Goal: Task Accomplishment & Management: Complete application form

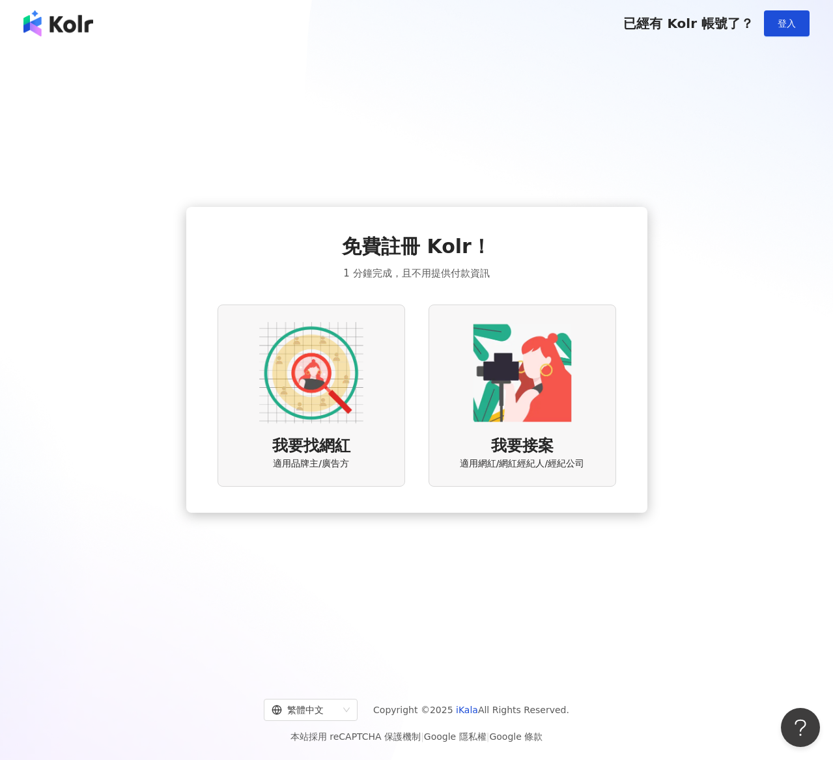
click at [626, 230] on div "免費註冊 Kolr！ 1 分鐘完成，且不用提供付款資訊 我要找網紅 適用品牌主/廣告方 我要接案 適用網紅/網紅經紀人/經紀公司" at bounding box center [416, 359] width 461 height 305
click at [348, 338] on img at bounding box center [311, 373] width 104 height 104
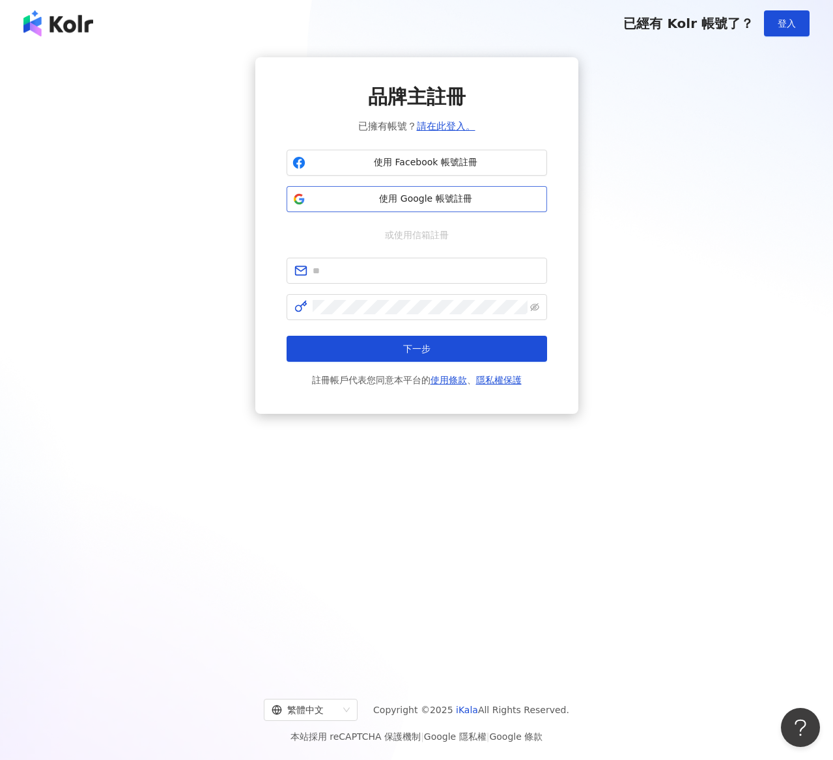
click at [449, 199] on span "使用 Google 帳號註冊" at bounding box center [426, 199] width 230 height 13
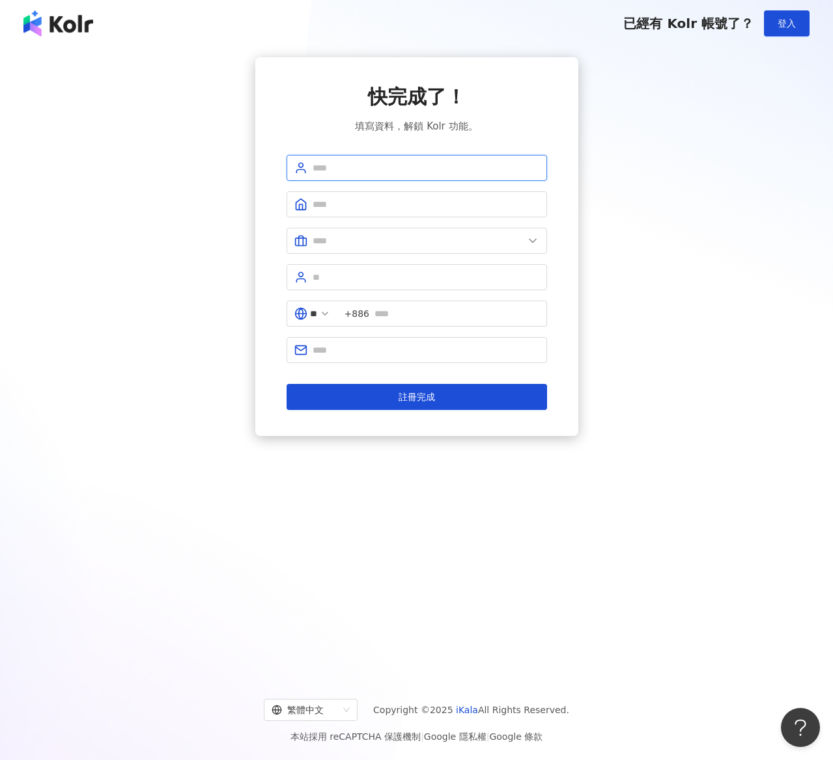
click at [400, 160] on span at bounding box center [416, 168] width 260 height 26
type input "**********"
click at [382, 205] on input "text" at bounding box center [426, 204] width 227 height 14
type input "*"
type input "******"
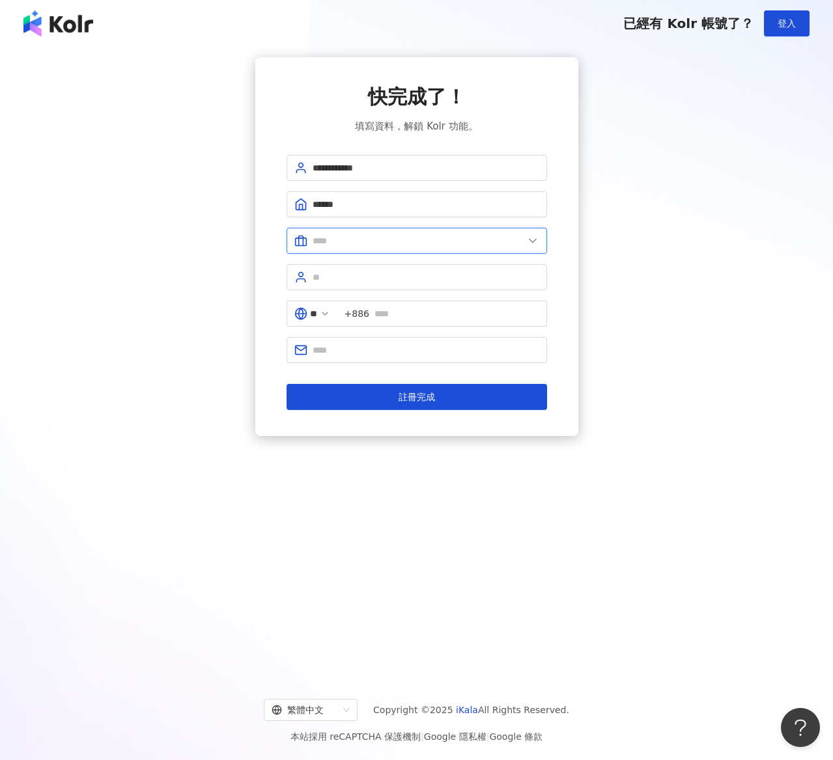
click at [352, 237] on input "text" at bounding box center [418, 241] width 211 height 14
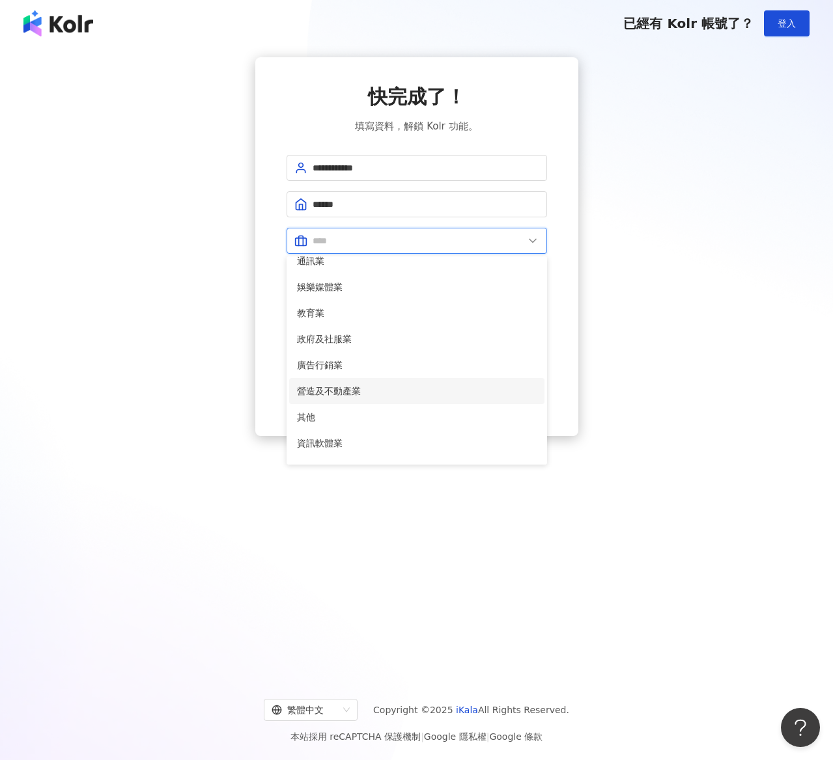
scroll to position [261, 0]
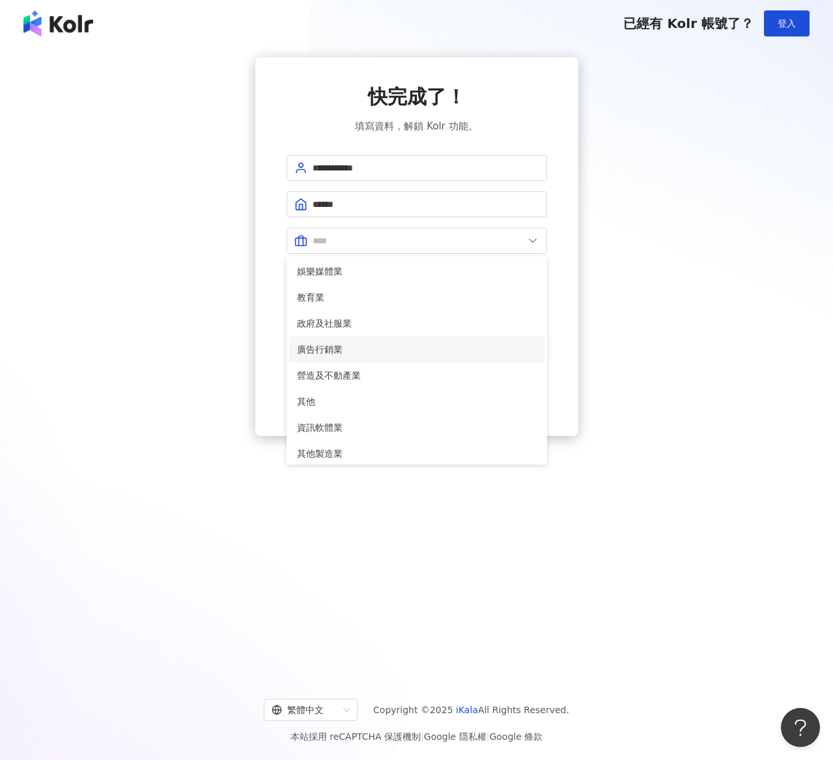
click at [389, 350] on span "廣告行銷業" at bounding box center [417, 349] width 240 height 14
type input "*****"
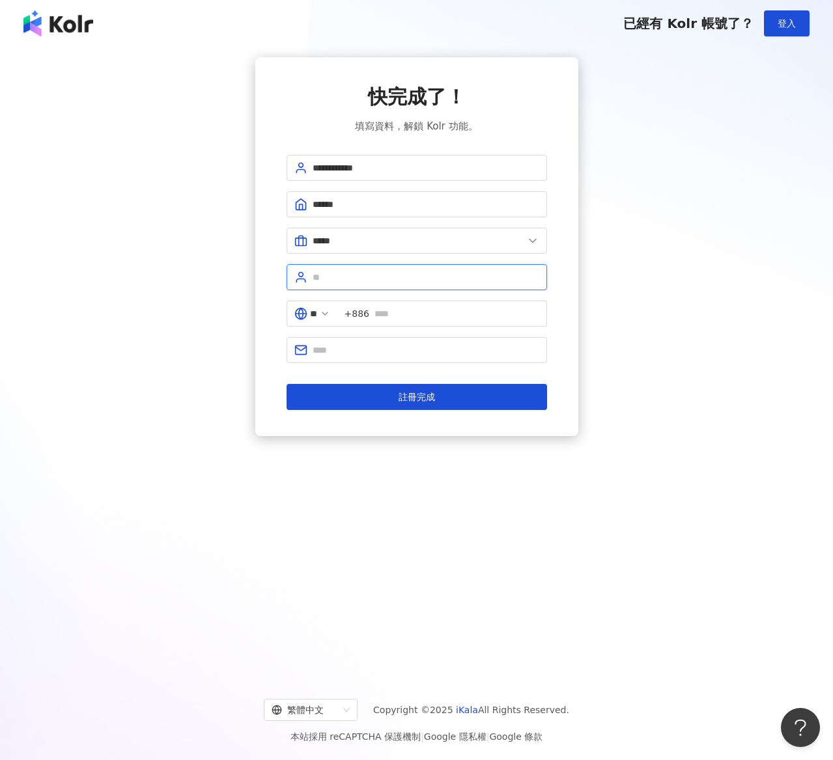
click at [369, 278] on input "text" at bounding box center [426, 277] width 227 height 14
type input "******"
click at [406, 313] on input "text" at bounding box center [456, 314] width 165 height 14
type input "*"
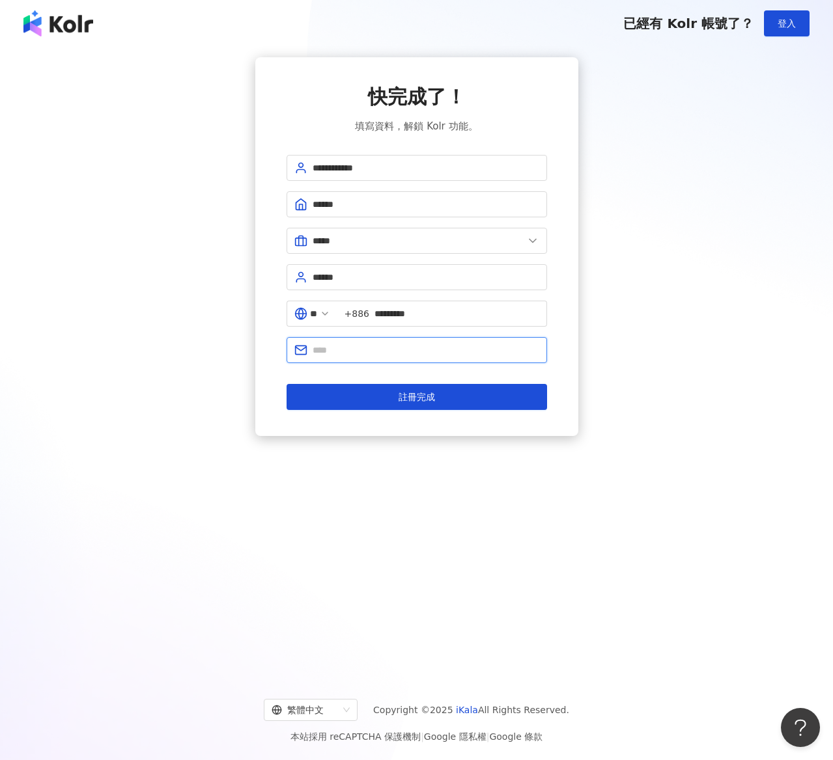
click at [419, 352] on input "text" at bounding box center [426, 350] width 227 height 14
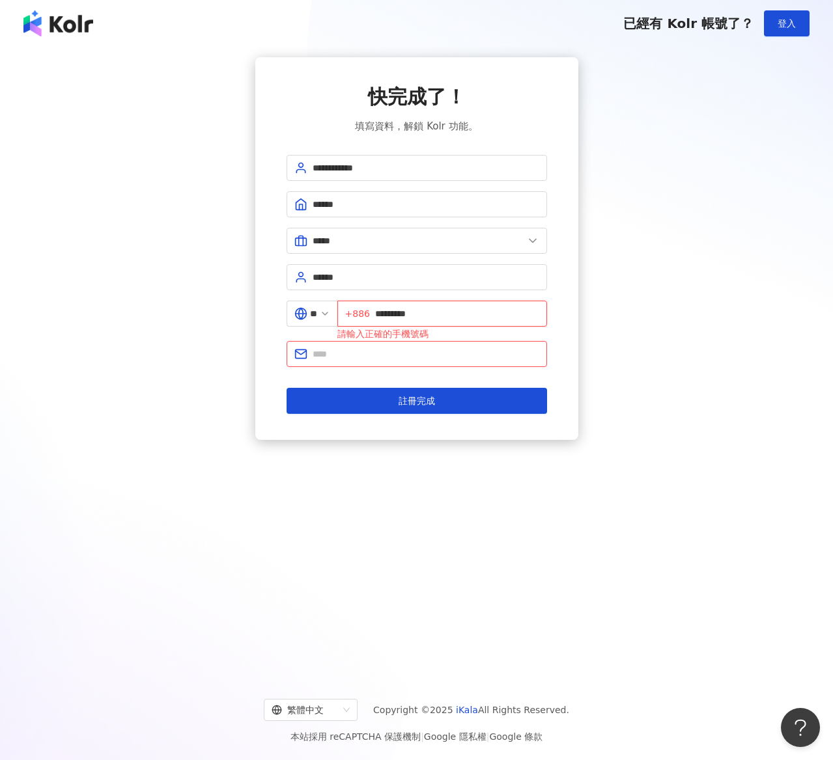
click at [383, 313] on input "*********" at bounding box center [457, 314] width 164 height 14
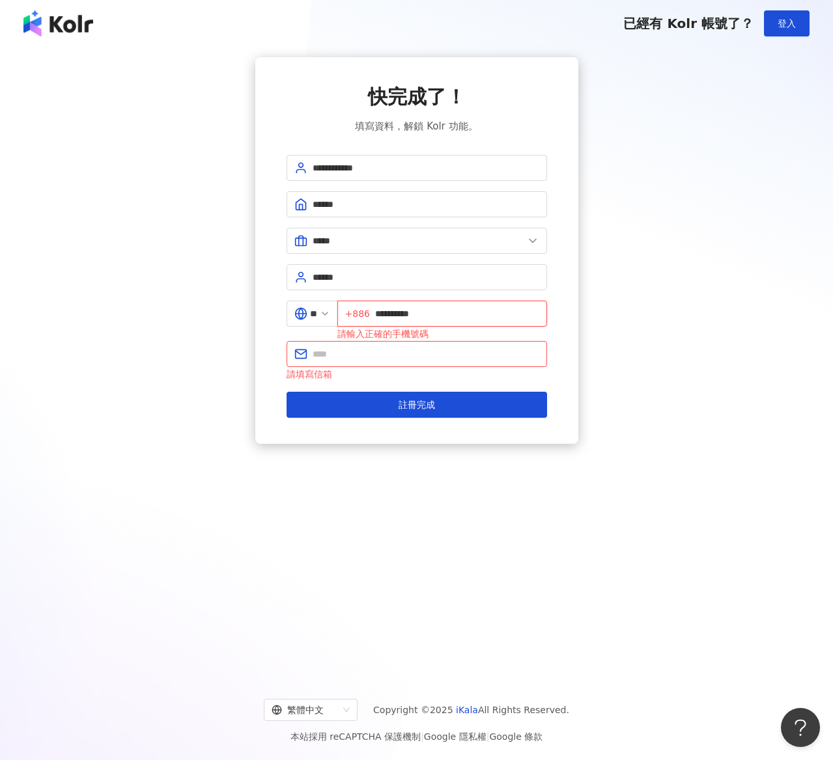
type input "**********"
click at [467, 322] on span "**********" at bounding box center [442, 314] width 210 height 26
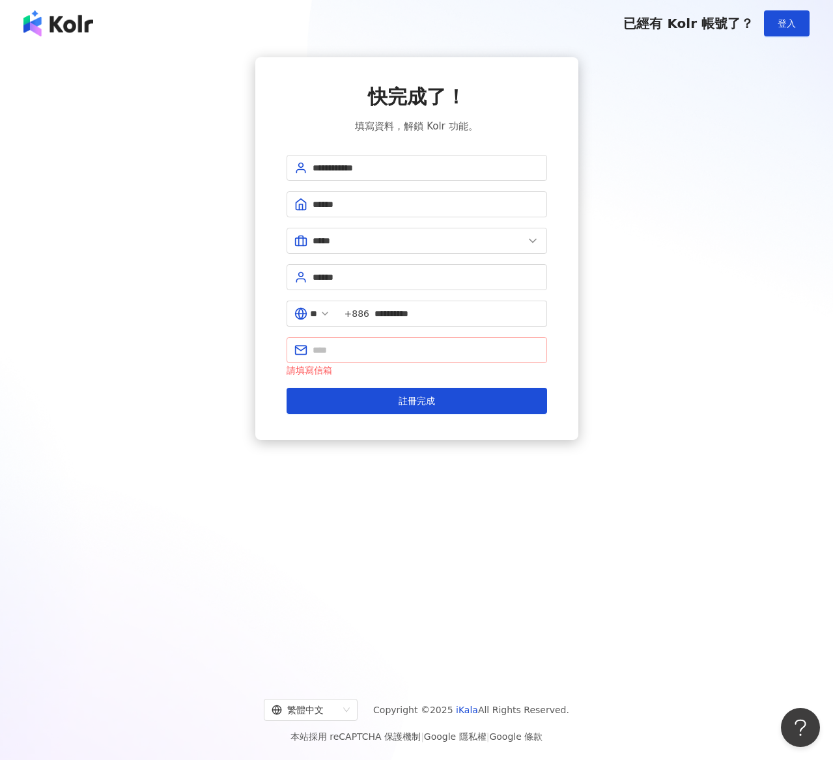
click at [446, 360] on span at bounding box center [416, 350] width 260 height 26
click at [437, 352] on input "text" at bounding box center [426, 350] width 227 height 14
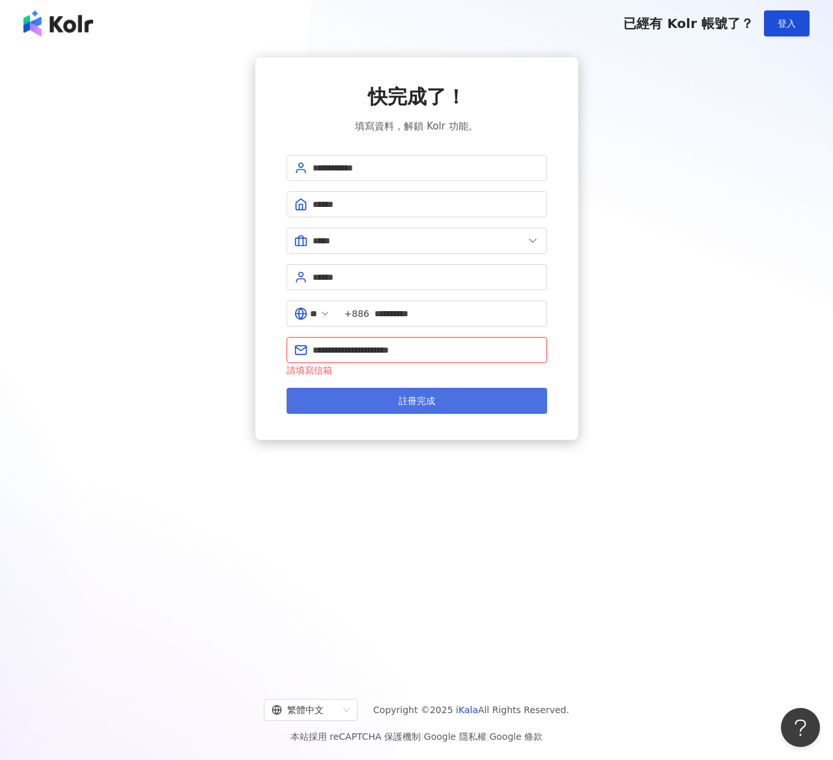
type input "**********"
click at [430, 403] on span "註冊完成" at bounding box center [416, 401] width 36 height 10
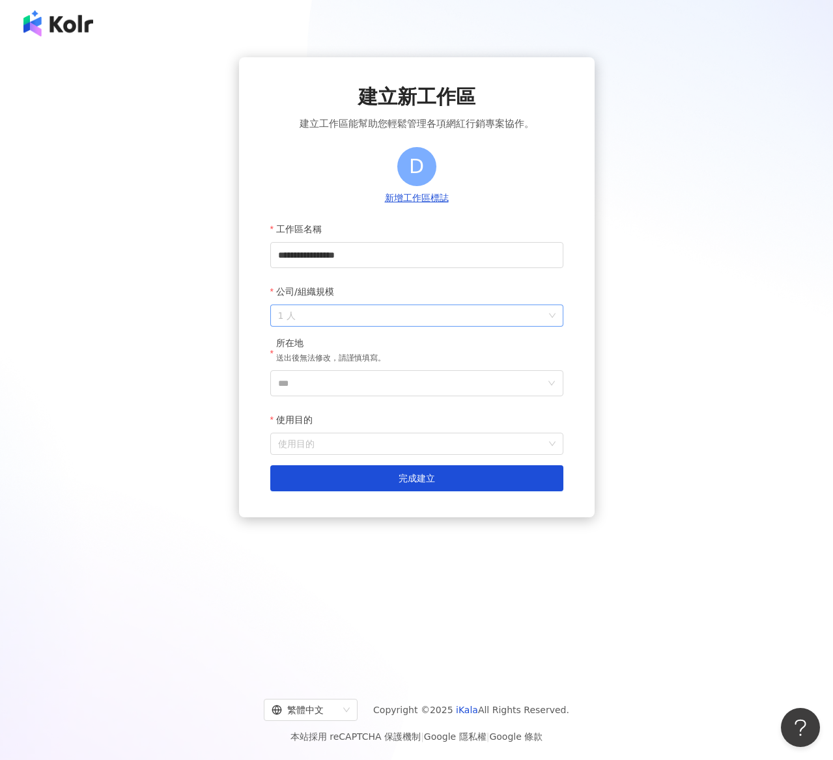
click at [382, 322] on span "1 人" at bounding box center [416, 315] width 277 height 21
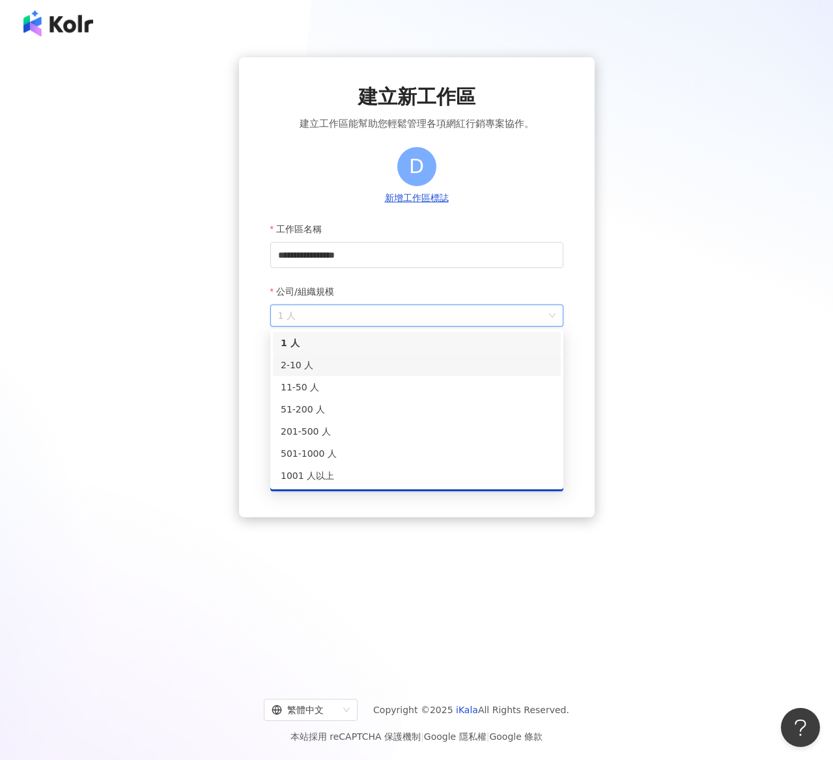
click at [333, 369] on div "2-10 人" at bounding box center [417, 365] width 272 height 14
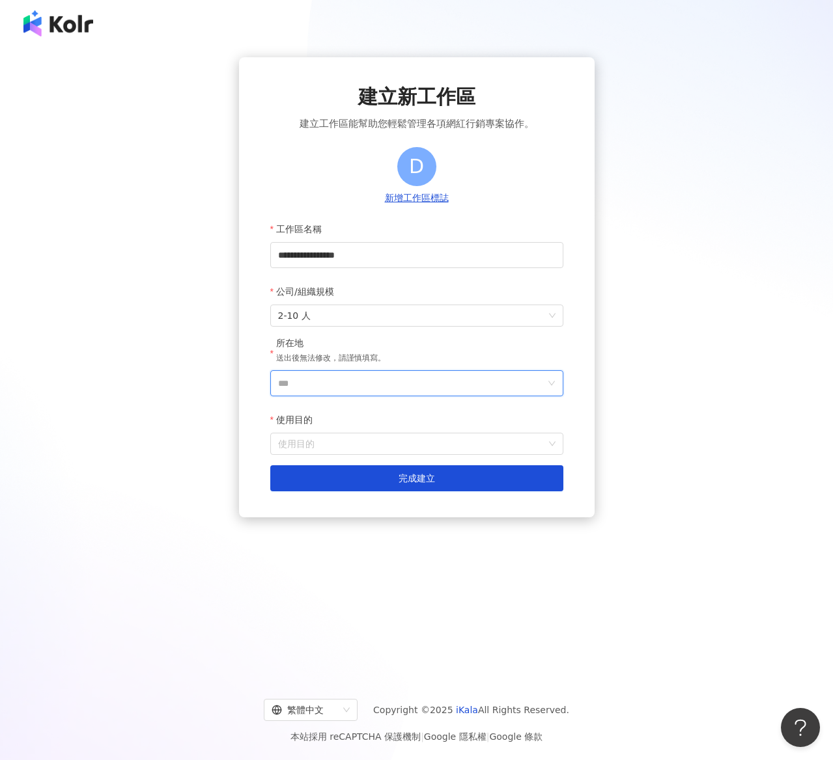
click at [331, 393] on input "***" at bounding box center [411, 383] width 267 height 25
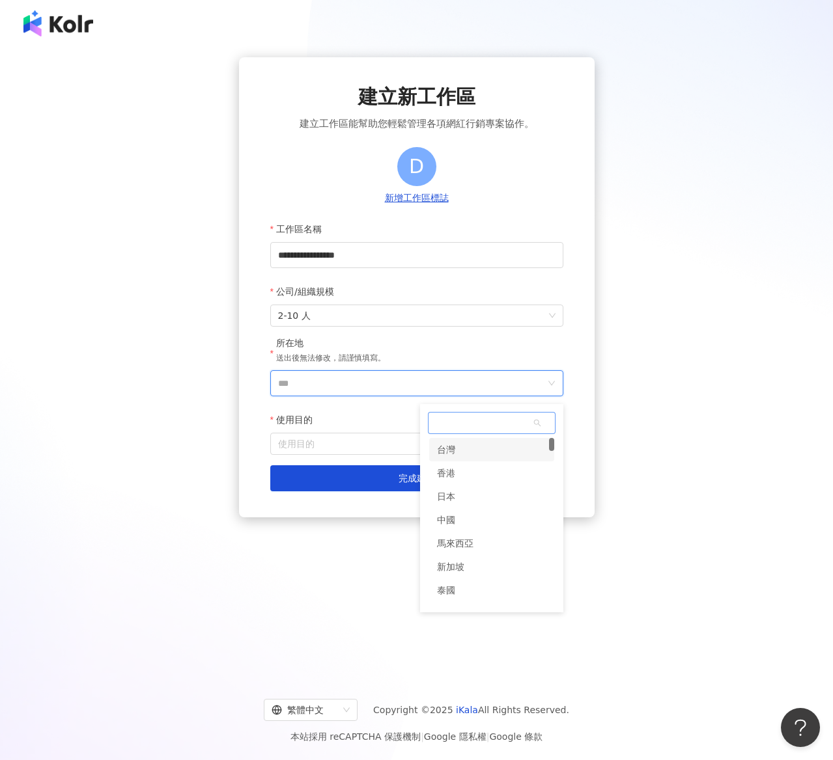
click at [450, 458] on div "台灣" at bounding box center [446, 449] width 18 height 23
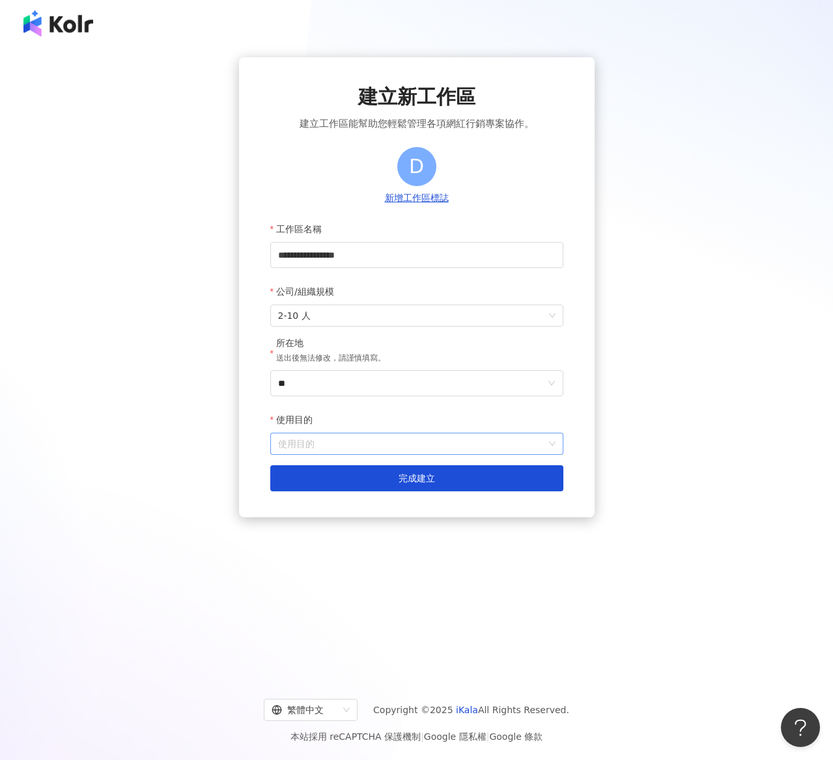
click at [446, 453] on input "使用目的" at bounding box center [416, 444] width 277 height 21
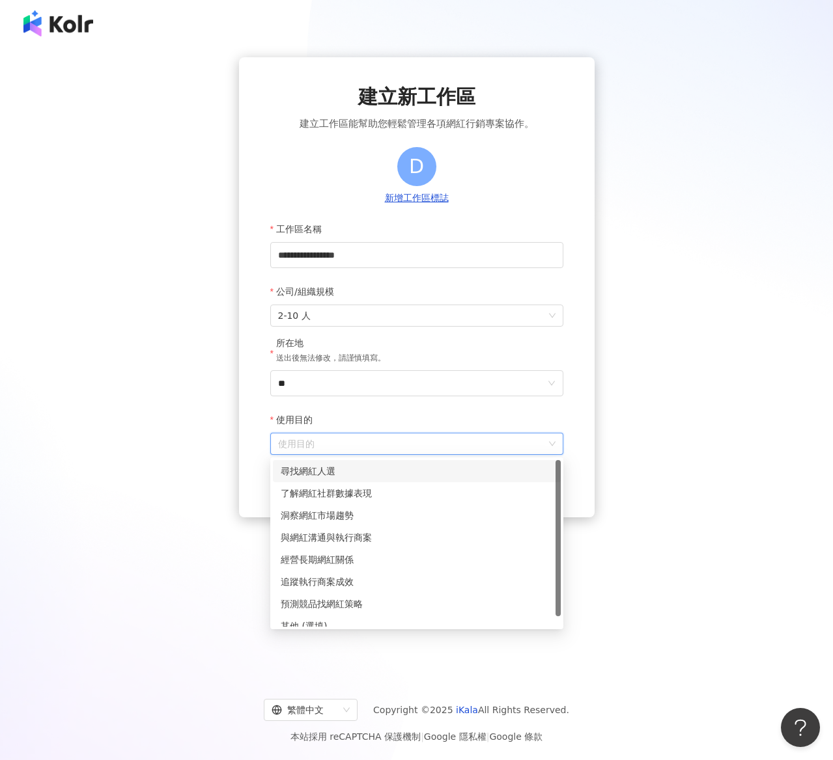
click at [382, 471] on div "尋找網紅人選" at bounding box center [417, 471] width 272 height 14
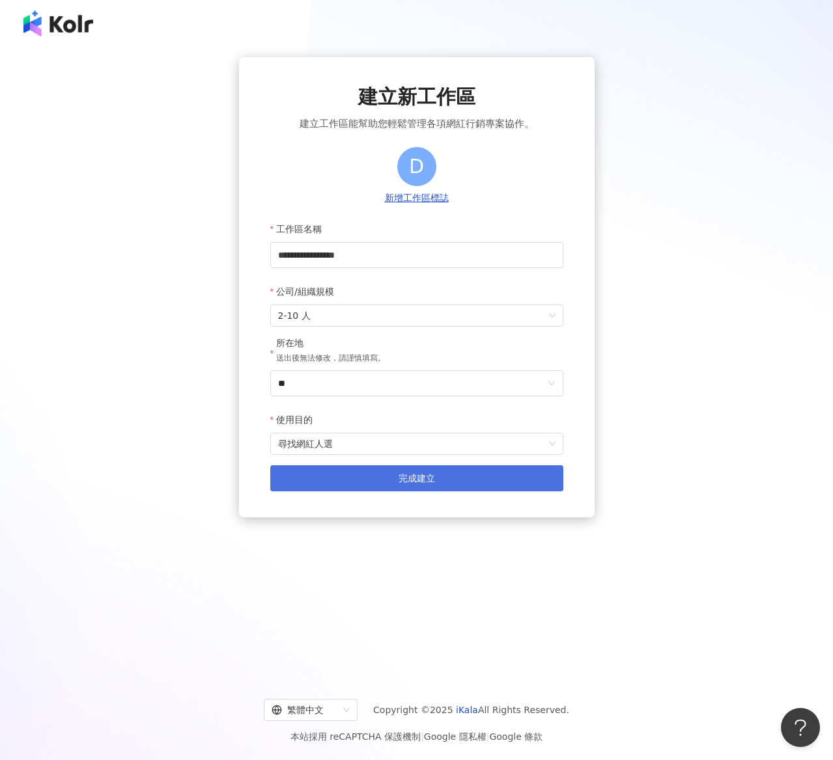
click at [380, 469] on button "完成建立" at bounding box center [416, 479] width 293 height 26
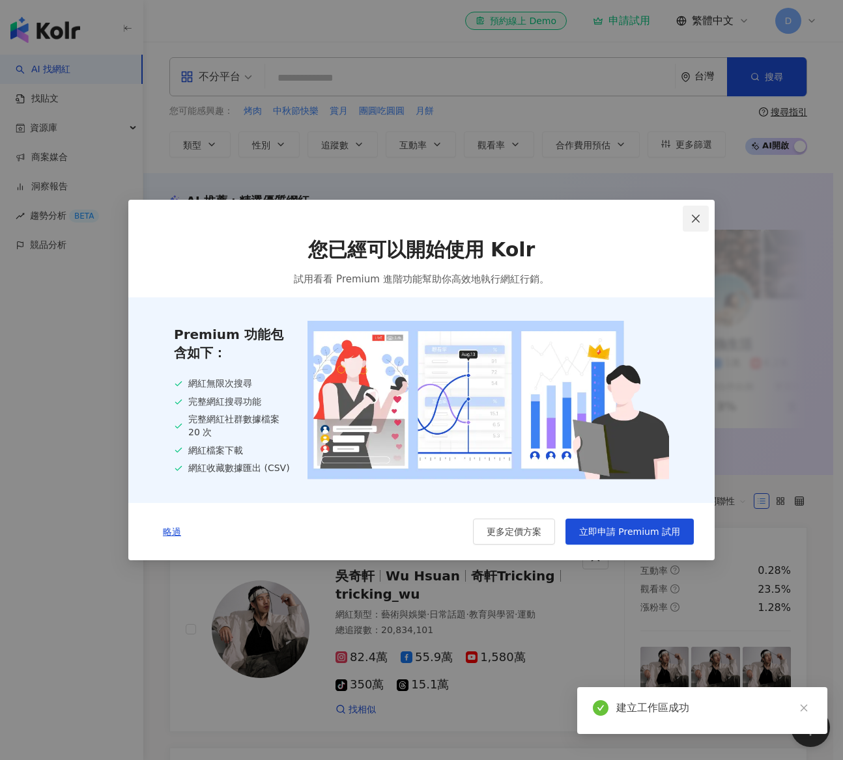
click at [696, 217] on icon "close" at bounding box center [695, 218] width 8 height 8
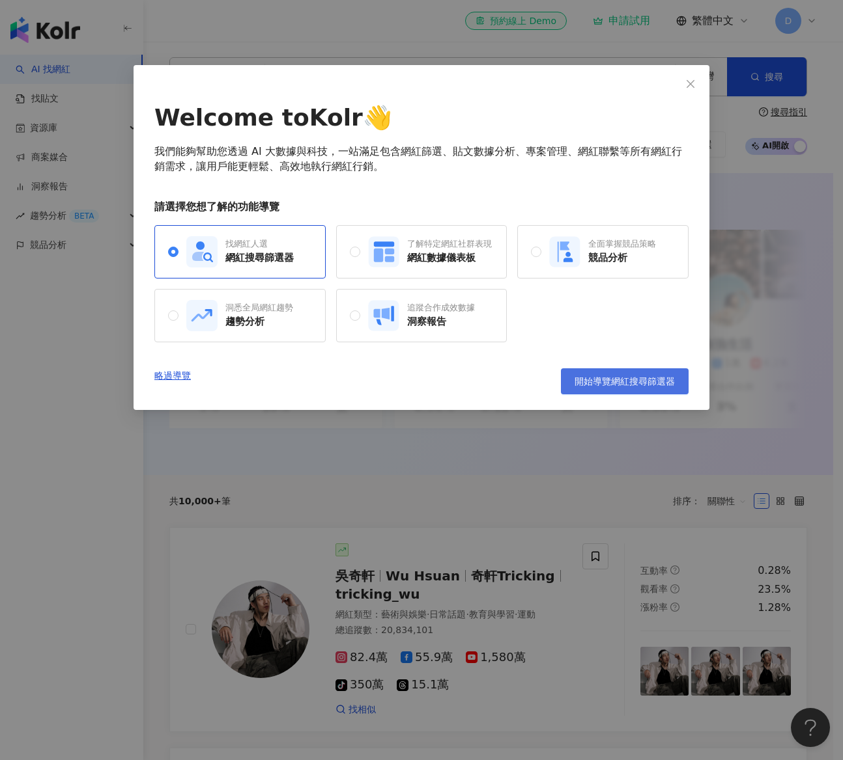
click at [676, 385] on button "開始導覽網紅搜尋篩選器" at bounding box center [625, 382] width 128 height 26
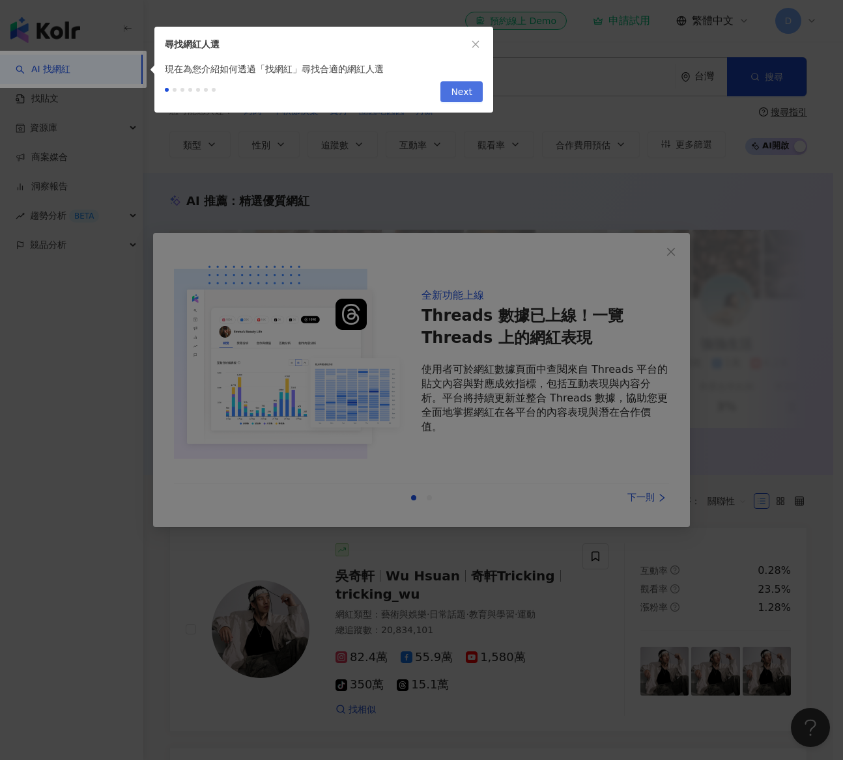
click at [460, 100] on span "Next" at bounding box center [461, 92] width 21 height 21
type input "*********"
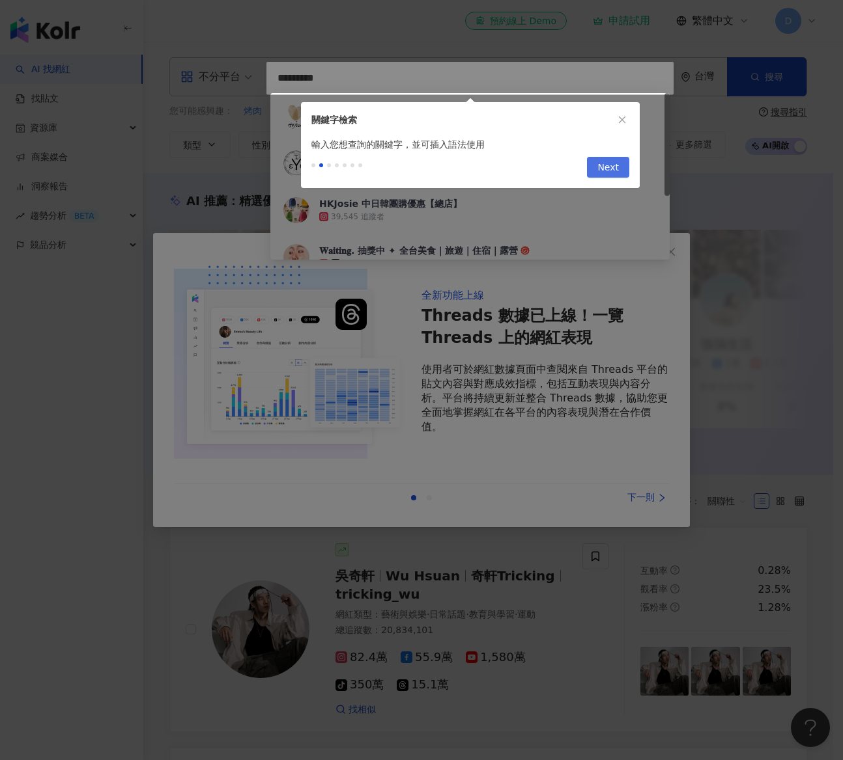
click at [609, 174] on span "Next" at bounding box center [607, 168] width 21 height 21
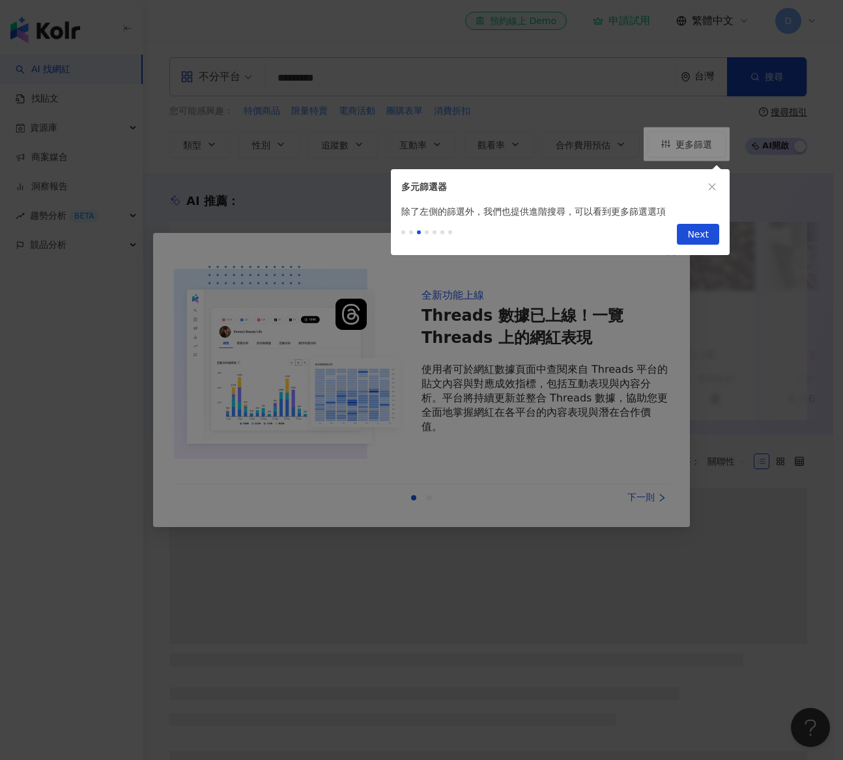
click at [703, 251] on div "Previous Next" at bounding box center [560, 237] width 339 height 36
click at [701, 231] on span "Next" at bounding box center [697, 235] width 21 height 21
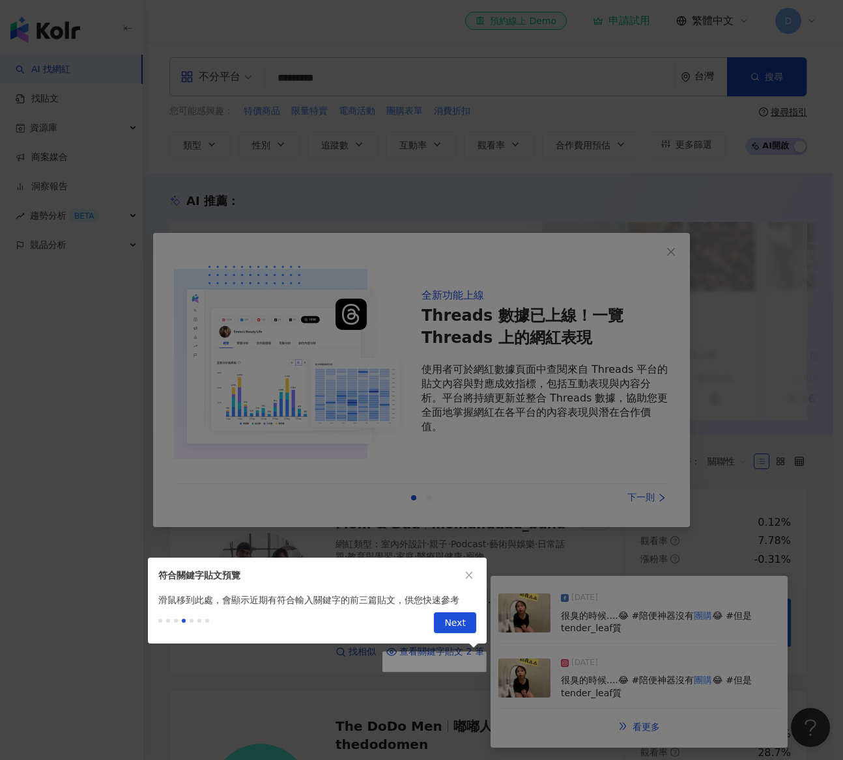
click at [464, 625] on span "Next" at bounding box center [454, 623] width 21 height 21
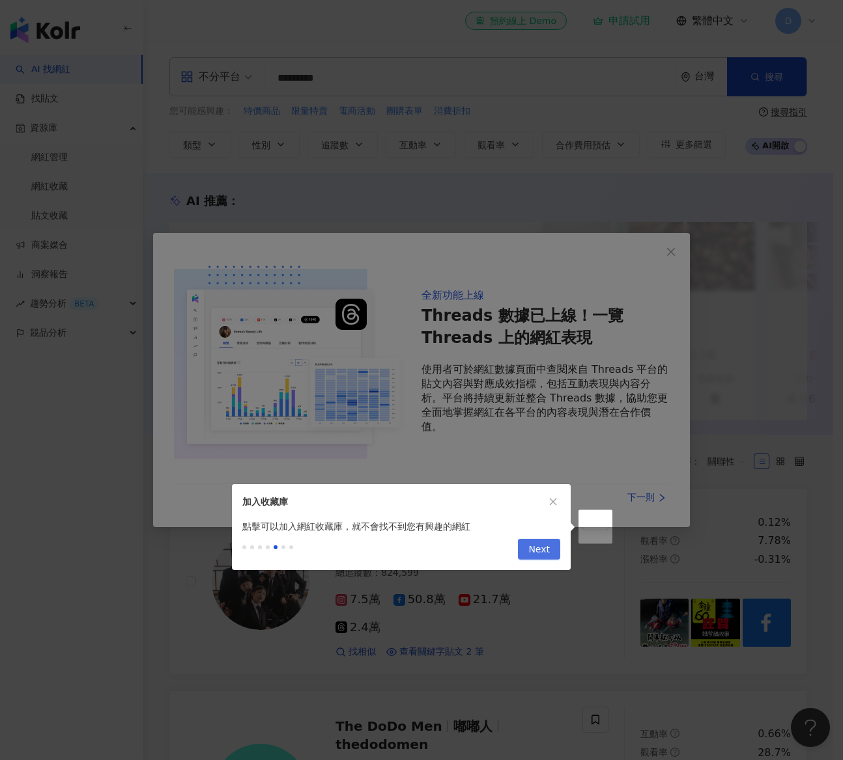
click at [539, 553] on span "Next" at bounding box center [538, 550] width 21 height 21
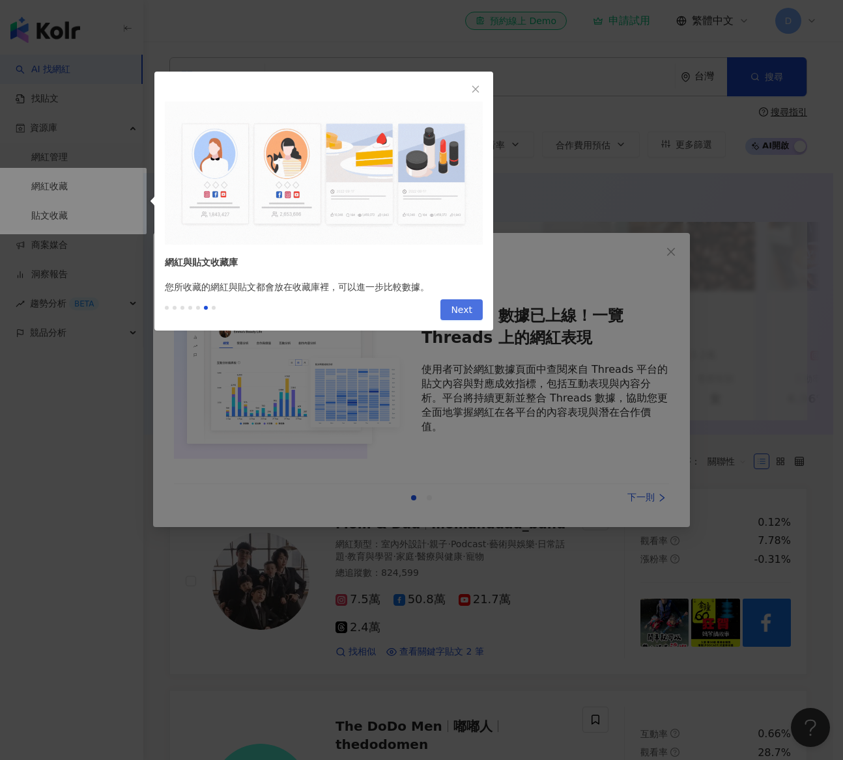
click at [467, 307] on span "Next" at bounding box center [461, 310] width 21 height 21
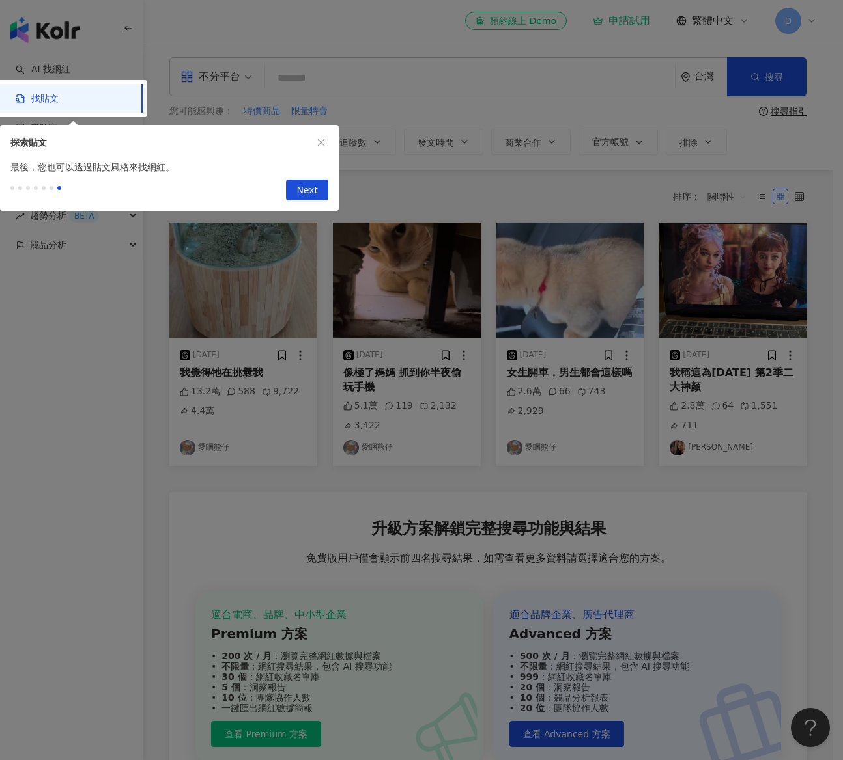
click at [324, 138] on icon "close" at bounding box center [320, 142] width 9 height 9
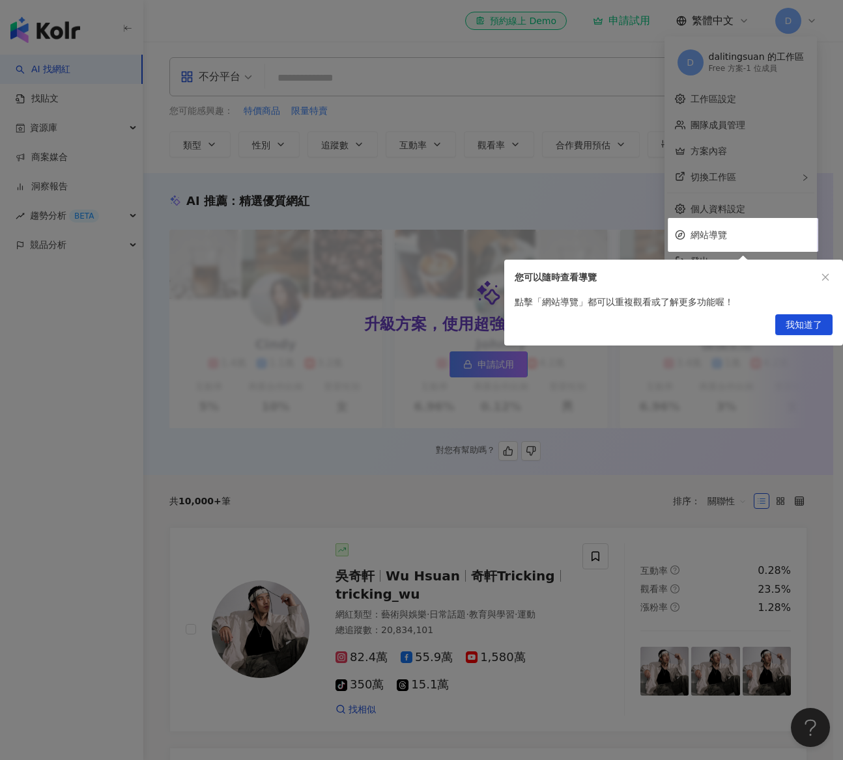
click at [810, 324] on span "我知道了" at bounding box center [803, 325] width 36 height 21
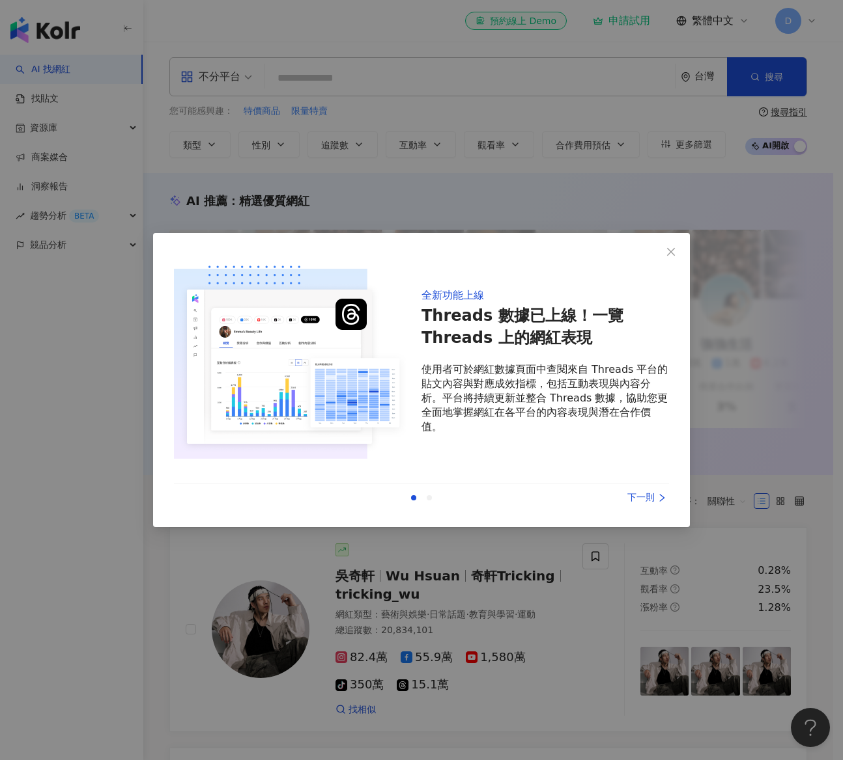
click at [644, 494] on div "下一則" at bounding box center [620, 498] width 98 height 14
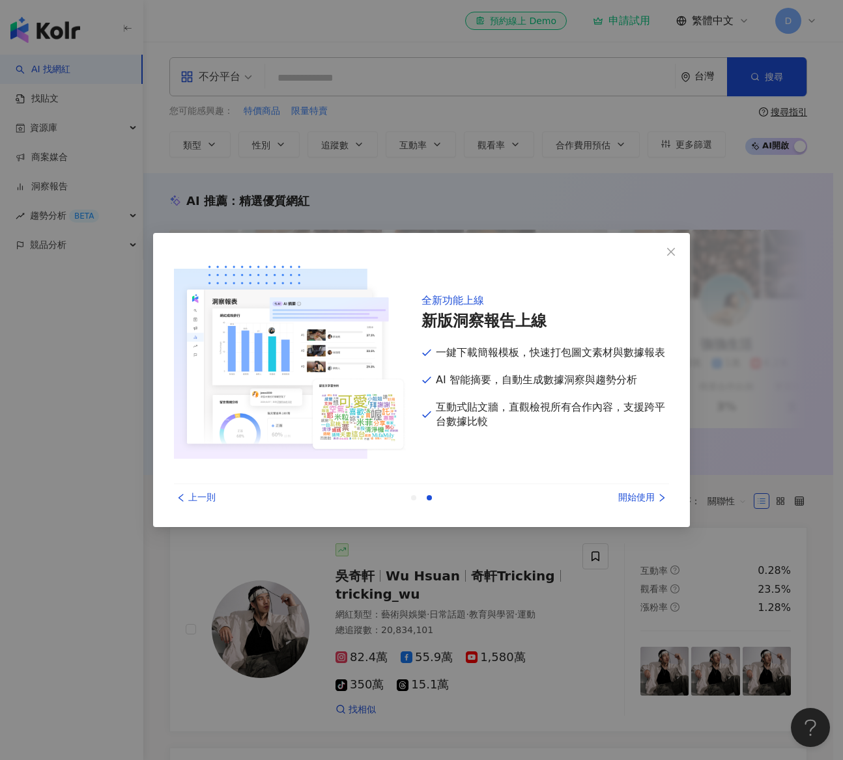
click at [644, 494] on div "開始使用" at bounding box center [620, 498] width 98 height 14
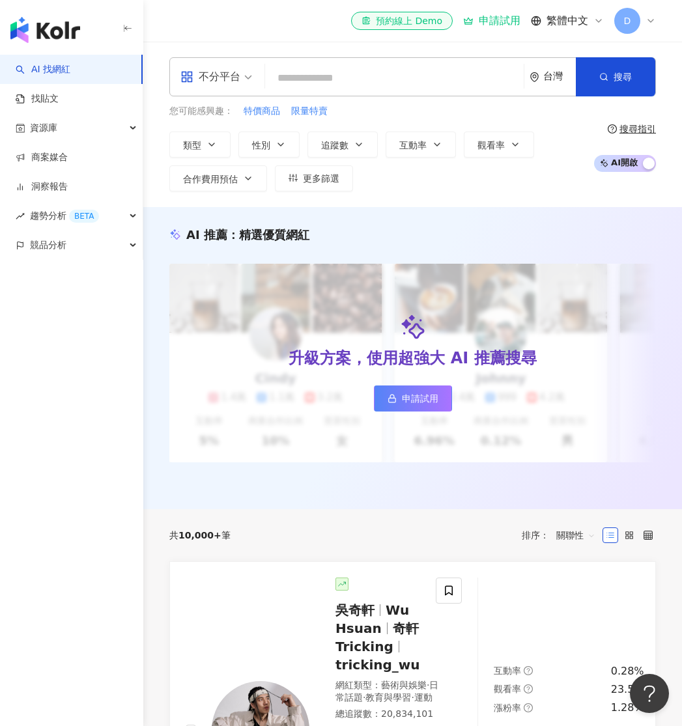
click at [345, 81] on input "search" at bounding box center [394, 78] width 248 height 25
click at [345, 82] on input "search" at bounding box center [394, 78] width 248 height 25
paste input "**********"
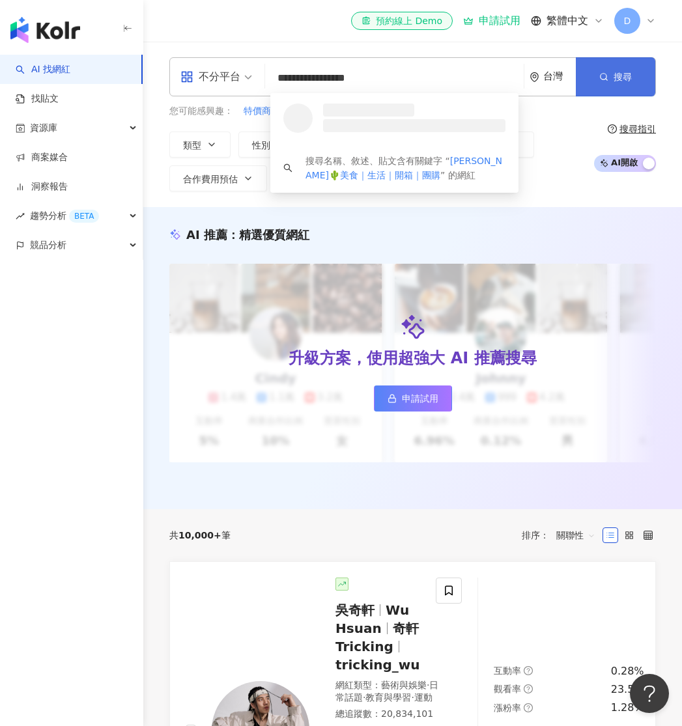
type input "**********"
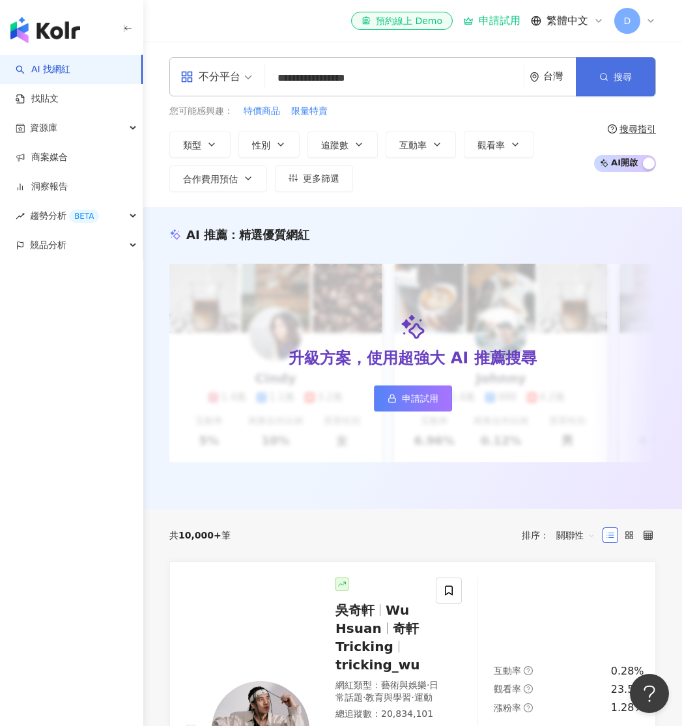
click at [620, 81] on span "搜尋" at bounding box center [622, 77] width 18 height 10
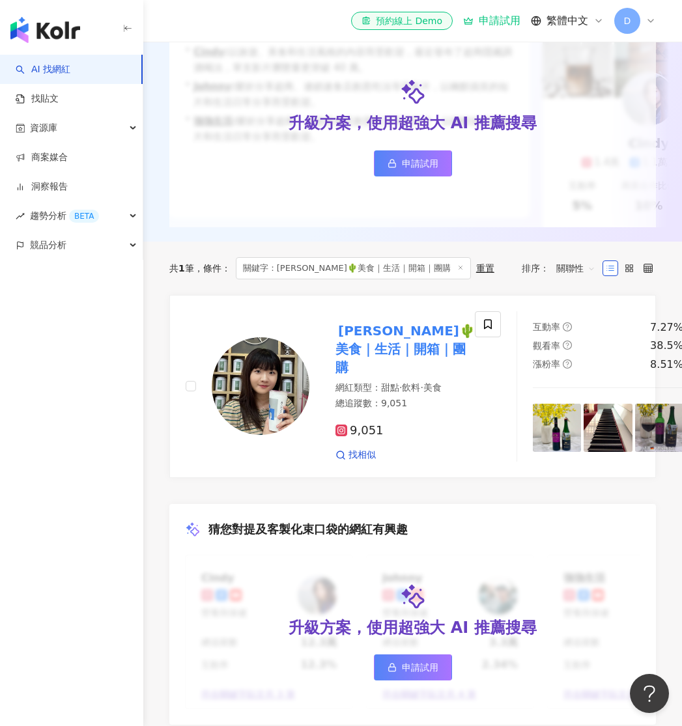
scroll to position [313, 0]
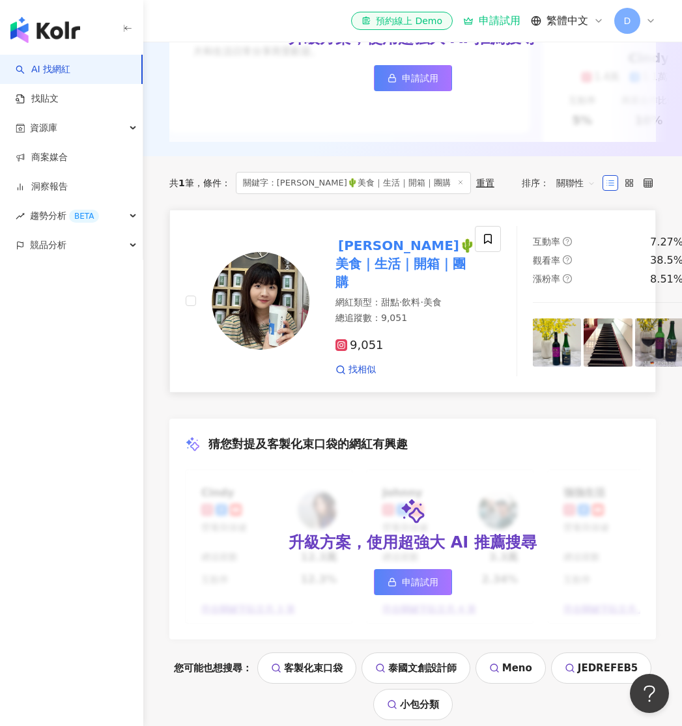
click at [244, 315] on img at bounding box center [261, 301] width 98 height 98
click at [344, 255] on mark "[PERSON_NAME]🌵美食｜生活｜開箱｜團購" at bounding box center [405, 263] width 140 height 57
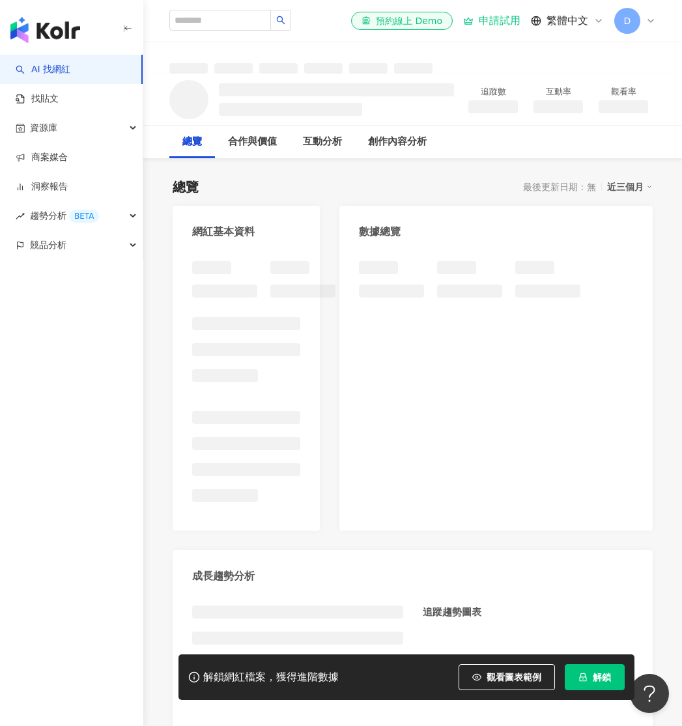
drag, startPoint x: 436, startPoint y: 263, endPoint x: 428, endPoint y: 262, distance: 7.9
click at [435, 260] on div at bounding box center [495, 389] width 313 height 283
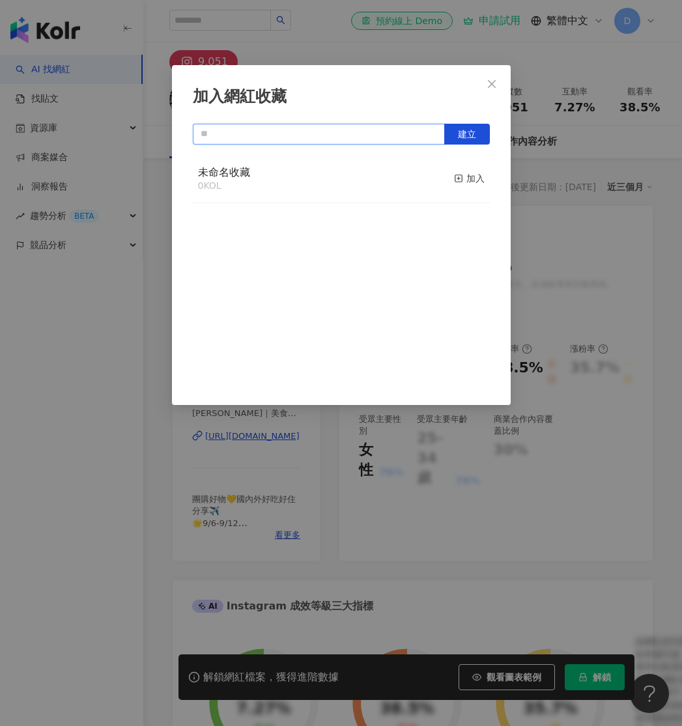
click at [436, 135] on input "text" at bounding box center [319, 134] width 252 height 21
click at [490, 87] on icon "close" at bounding box center [491, 84] width 10 height 10
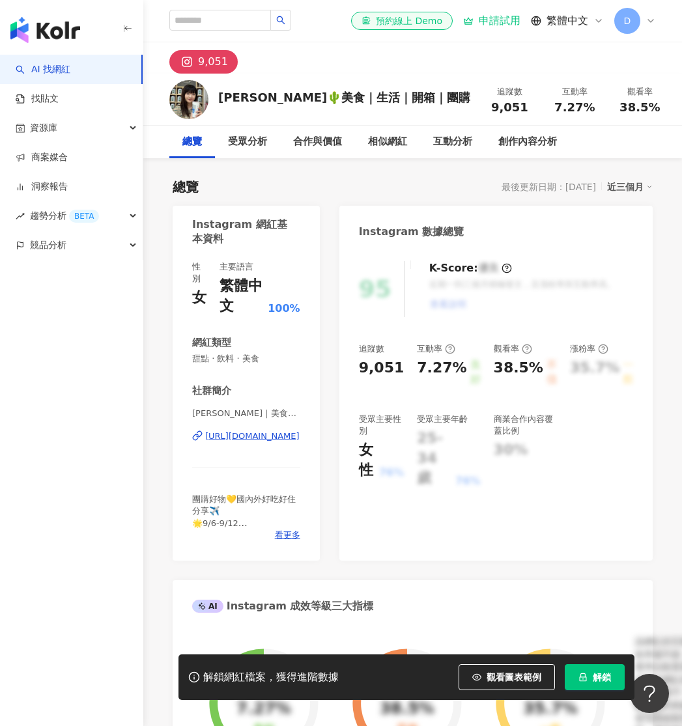
click at [300, 101] on div "Lynn🌵美食｜生活｜開箱｜團購" at bounding box center [344, 97] width 252 height 16
click at [302, 99] on div "Lynn🌵美食｜生活｜開箱｜團購" at bounding box center [344, 97] width 252 height 16
click at [303, 100] on div "Lynn🌵美食｜生活｜開箱｜團購" at bounding box center [344, 97] width 252 height 16
click at [302, 100] on div "Lynn🌵美食｜生活｜開箱｜團購" at bounding box center [344, 97] width 252 height 16
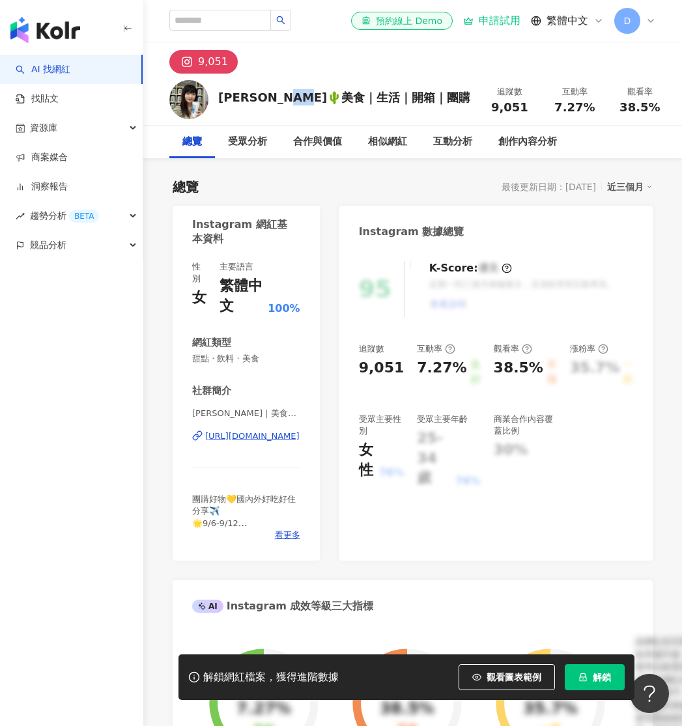
click at [303, 100] on div "[PERSON_NAME]🌵美食｜生活｜開箱｜團購" at bounding box center [344, 97] width 252 height 16
click at [303, 103] on div "[PERSON_NAME]🌵美食｜生活｜開箱｜團購" at bounding box center [344, 97] width 252 height 16
copy div "[PERSON_NAME]🌵美食｜生活｜開箱｜團購"
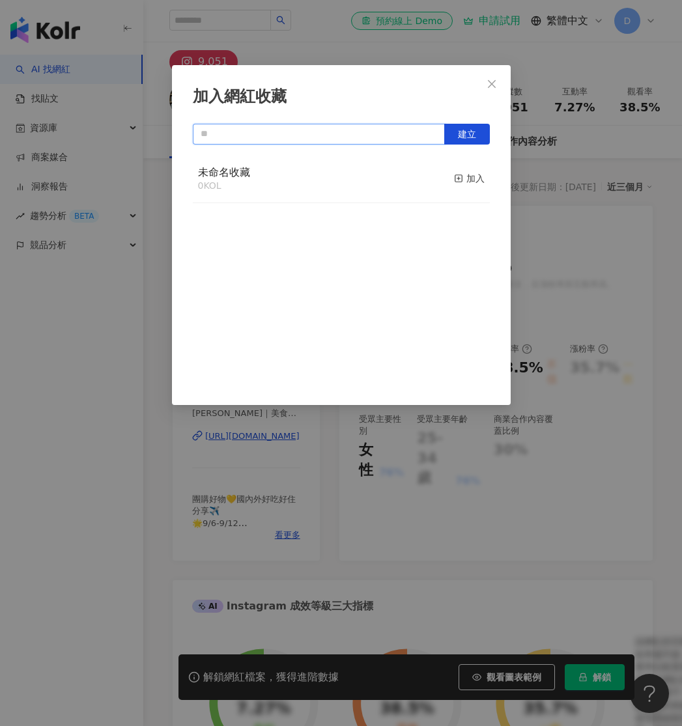
click at [252, 143] on input "text" at bounding box center [319, 134] width 252 height 21
click at [249, 144] on input "text" at bounding box center [319, 134] width 252 height 21
paste input "**********"
click at [467, 129] on span "建立" at bounding box center [467, 134] width 18 height 10
type input "**********"
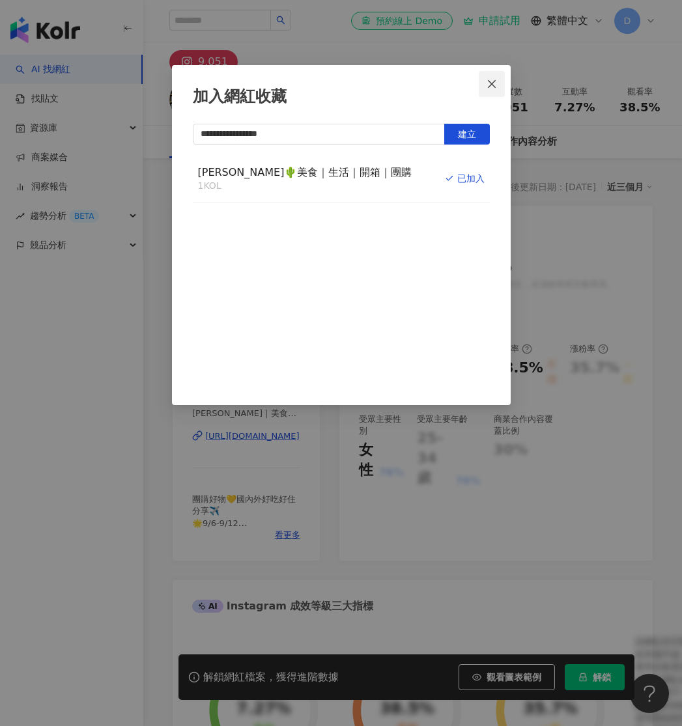
click at [497, 80] on span "Close" at bounding box center [492, 84] width 26 height 10
click at [489, 85] on div "**********" at bounding box center [341, 363] width 682 height 726
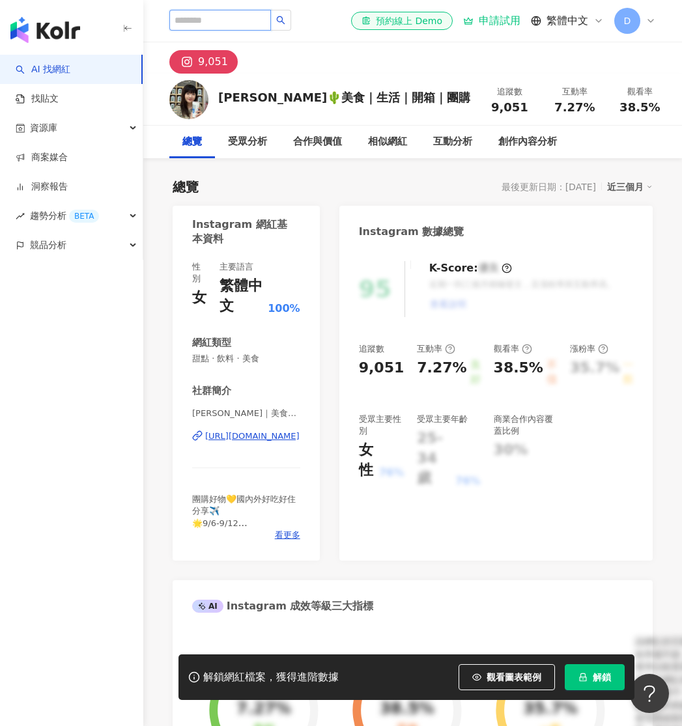
click at [242, 19] on input "search" at bounding box center [220, 20] width 102 height 21
type input "***"
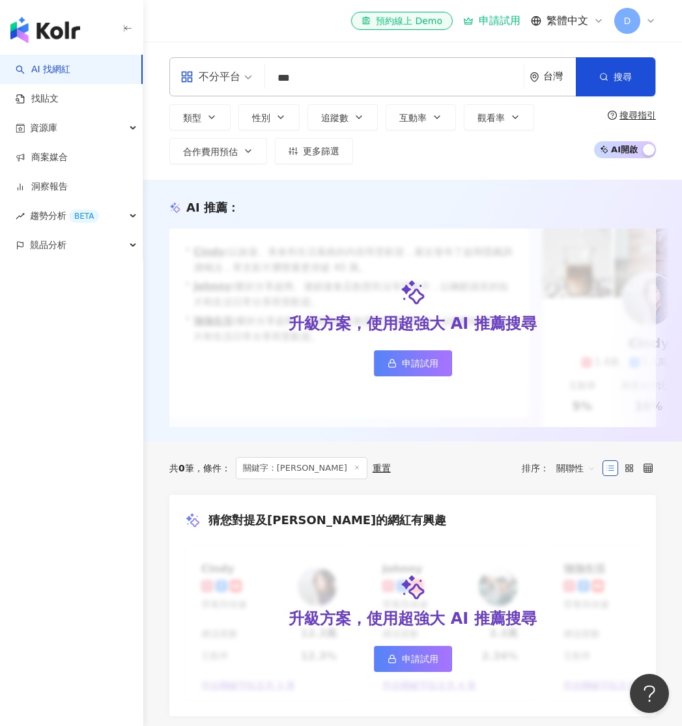
click at [235, 82] on div "不分平台" at bounding box center [210, 76] width 60 height 21
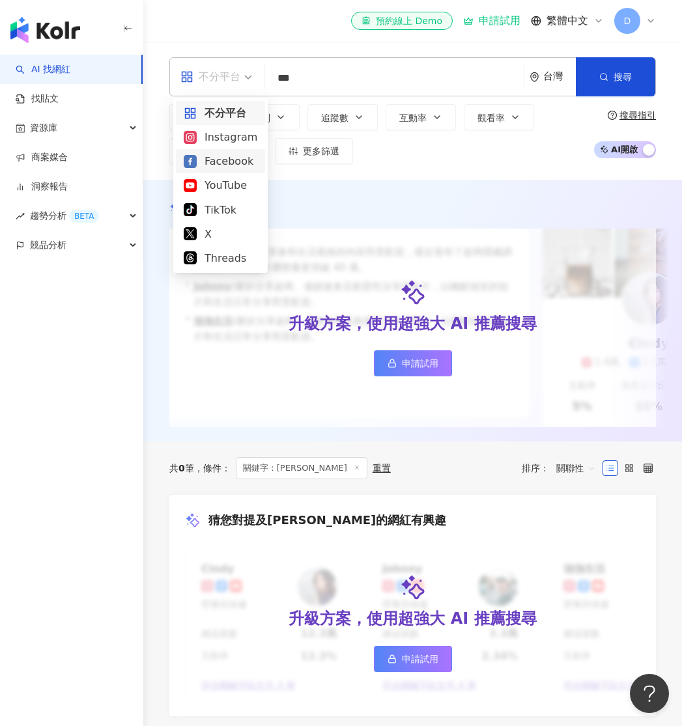
click at [234, 138] on div "Instagram" at bounding box center [221, 137] width 74 height 16
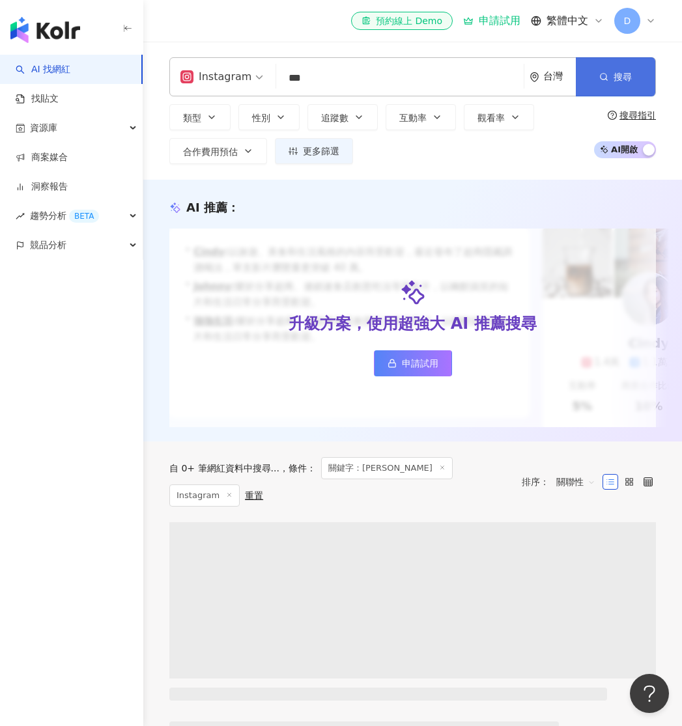
click at [638, 85] on button "搜尋" at bounding box center [615, 76] width 79 height 39
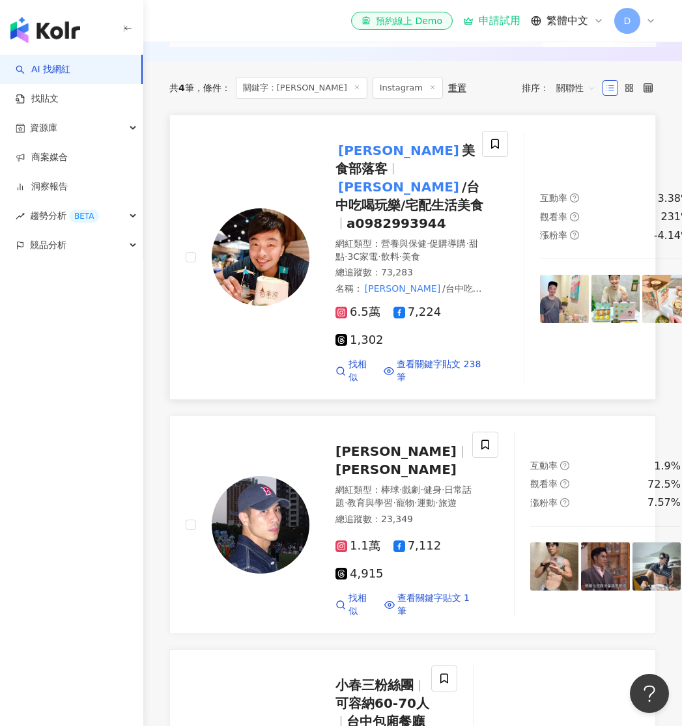
scroll to position [313, 0]
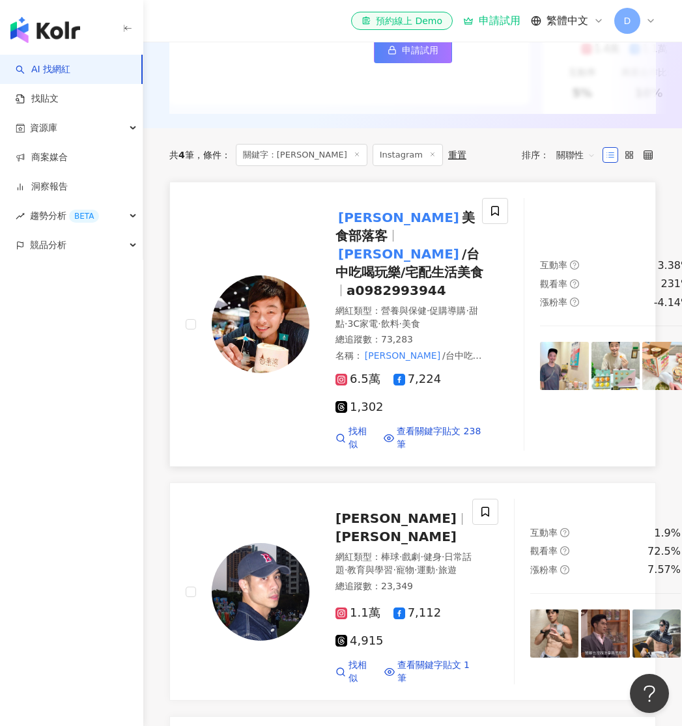
click at [251, 373] on img at bounding box center [261, 324] width 98 height 98
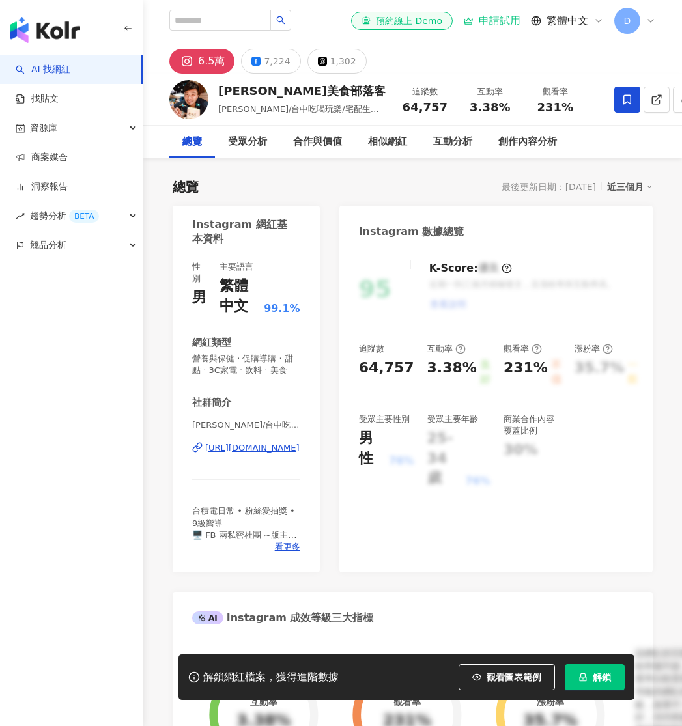
click at [614, 96] on span at bounding box center [627, 100] width 26 height 26
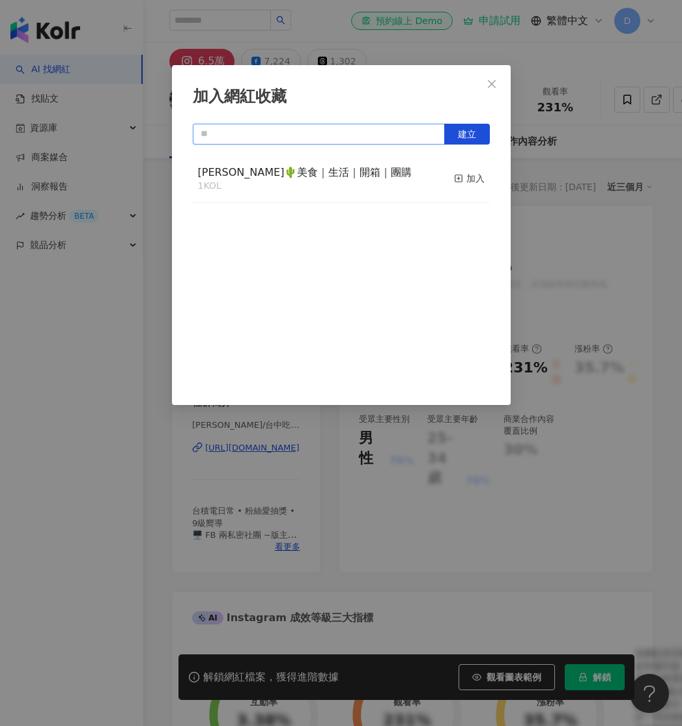
click at [383, 132] on input "text" at bounding box center [319, 134] width 252 height 21
type input "***"
click at [479, 135] on button "建立" at bounding box center [467, 134] width 46 height 21
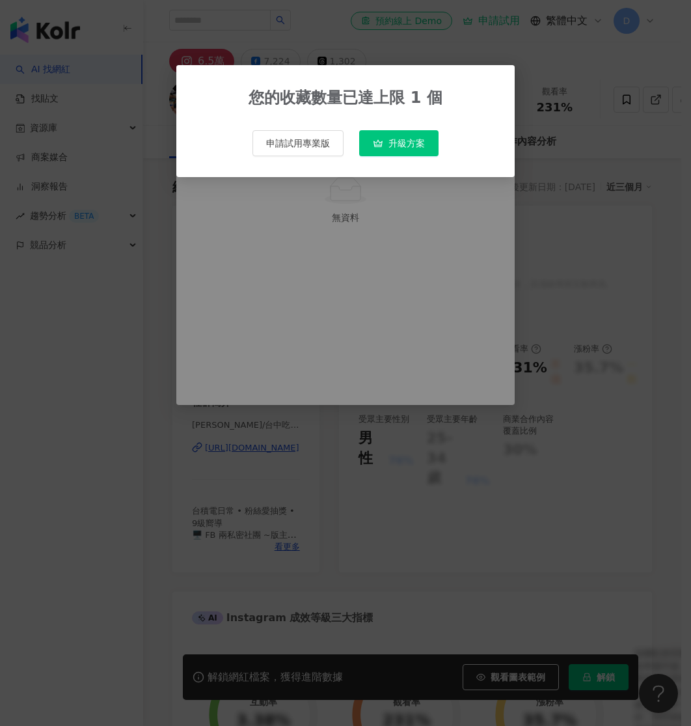
drag, startPoint x: 563, startPoint y: 249, endPoint x: 549, endPoint y: 238, distance: 18.0
click at [561, 249] on div "您的收藏數量已達上限 1 個 申請試用專業版 升級方案" at bounding box center [345, 363] width 691 height 726
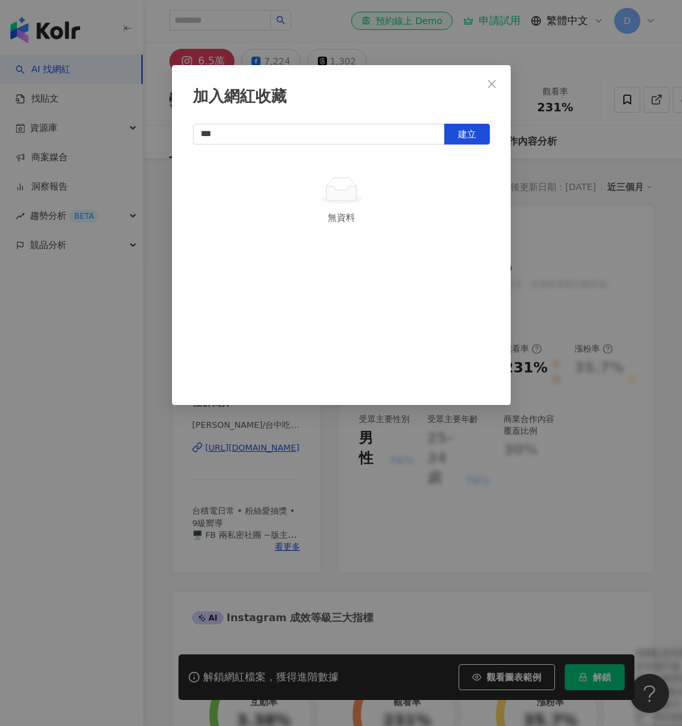
click at [492, 88] on icon "close" at bounding box center [491, 84] width 10 height 10
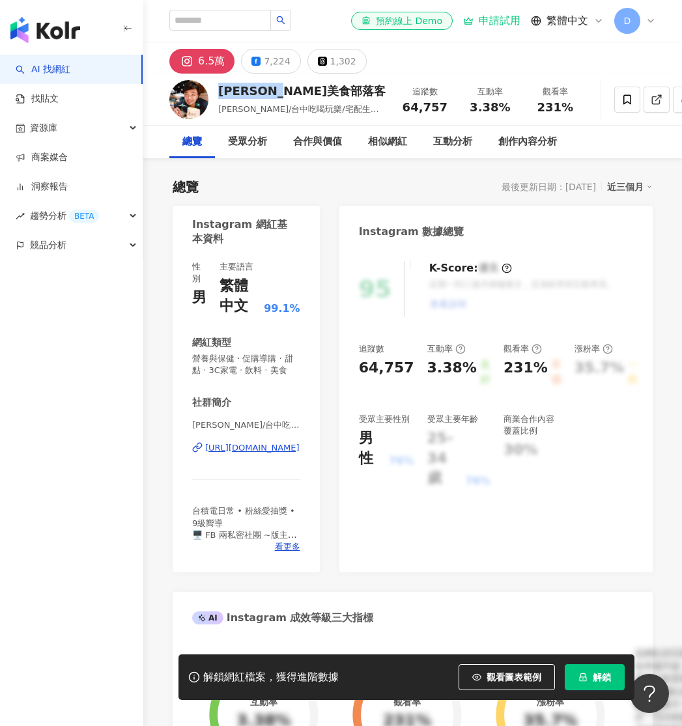
drag, startPoint x: 311, startPoint y: 94, endPoint x: 218, endPoint y: 93, distance: 92.5
click at [218, 93] on div "林大偉美食部落客" at bounding box center [301, 91] width 167 height 16
copy div "林大偉美食部落客"
click at [587, 98] on div at bounding box center [657, 99] width 141 height 39
click at [621, 105] on icon at bounding box center [627, 100] width 12 height 12
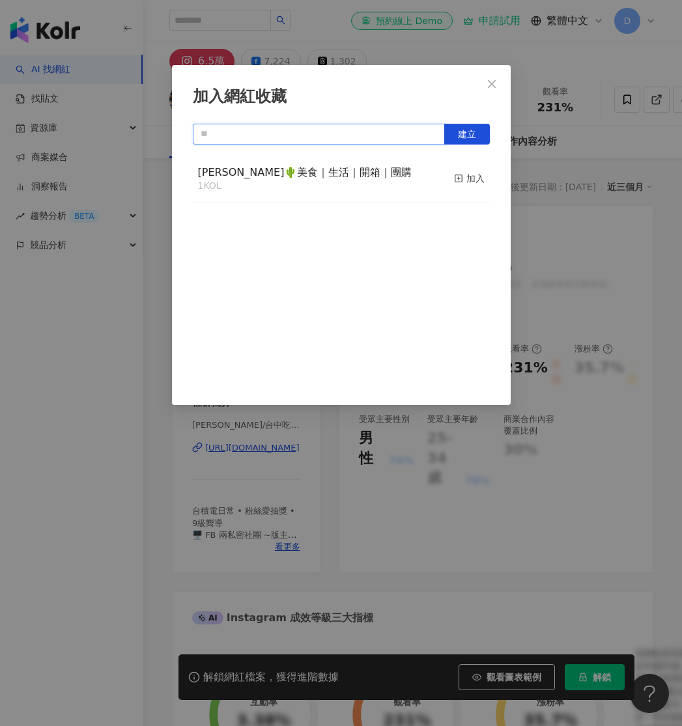
click at [408, 126] on input "text" at bounding box center [319, 134] width 252 height 21
paste input "********"
click at [467, 133] on span "建立" at bounding box center [467, 134] width 18 height 10
type input "********"
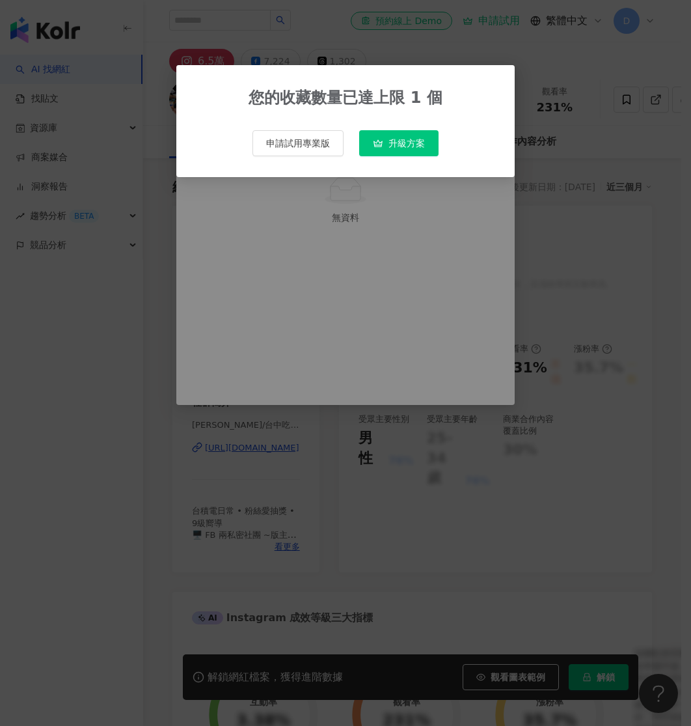
click at [365, 191] on div "您的收藏數量已達上限 1 個 申請試用專業版 升級方案" at bounding box center [345, 363] width 691 height 726
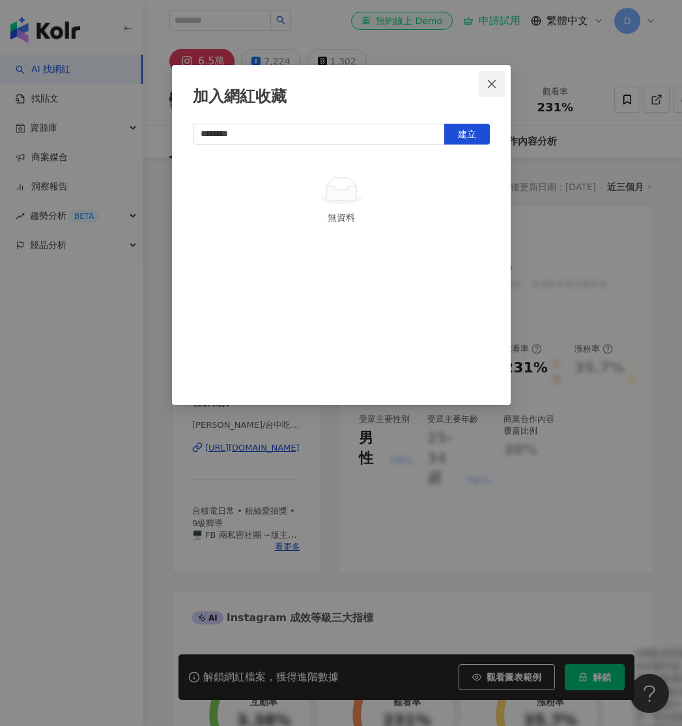
click at [494, 83] on icon "close" at bounding box center [491, 84] width 10 height 10
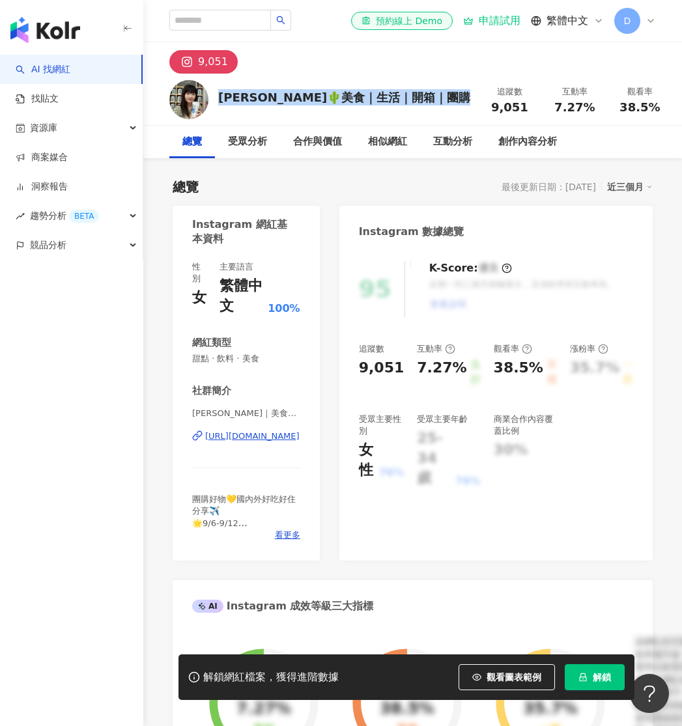
drag, startPoint x: 219, startPoint y: 94, endPoint x: 403, endPoint y: 94, distance: 184.3
click at [403, 94] on div "[PERSON_NAME]🌵美食｜生活｜開箱｜團購 追蹤數 9,051 互動率 7.27% 觀看率 38.5%" at bounding box center [412, 99] width 538 height 51
